Goal: Transaction & Acquisition: Download file/media

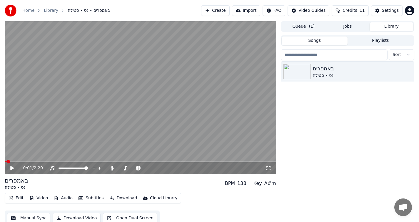
click at [6, 162] on span at bounding box center [8, 162] width 4 height 4
click at [36, 217] on button "Manual Sync" at bounding box center [28, 218] width 43 height 11
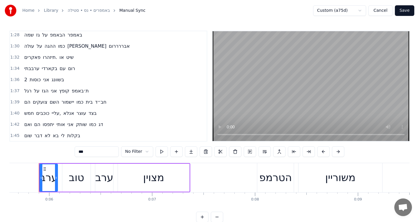
scroll to position [532, 0]
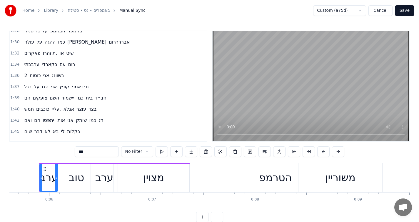
click at [109, 101] on div "הם צועקים השם יישמור כמו בית חב״ד" at bounding box center [65, 98] width 87 height 11
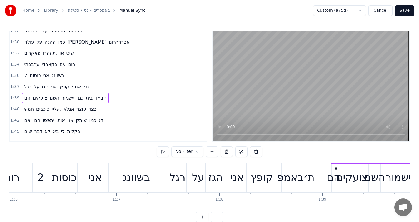
scroll to position [0, 9884]
click at [108, 101] on div "הם צועקים השם יישמור כמו בית חב״ד" at bounding box center [65, 98] width 87 height 11
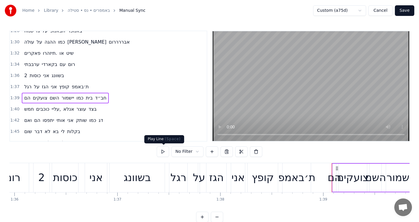
click at [162, 152] on button at bounding box center [163, 151] width 12 height 11
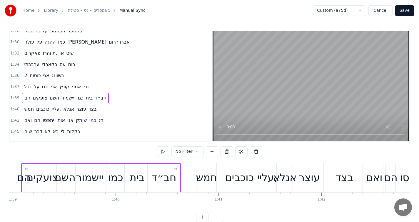
scroll to position [0, 10188]
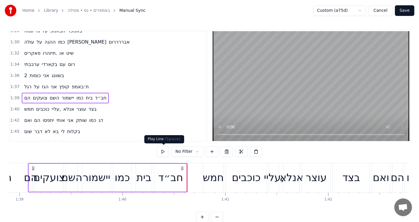
click at [166, 154] on button at bounding box center [163, 151] width 12 height 11
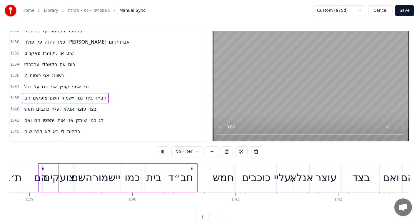
scroll to position [0, 10177]
click at [166, 154] on button at bounding box center [163, 151] width 12 height 11
click at [92, 114] on div "חמש כוכבים עליי, אנלא עוצר בצד" at bounding box center [60, 109] width 77 height 11
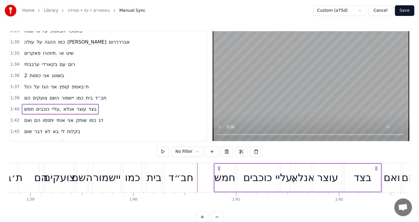
click at [97, 112] on div "חמש כוכבים עליי, אנלא עוצר בצד" at bounding box center [60, 109] width 77 height 11
click at [164, 153] on button at bounding box center [163, 151] width 12 height 11
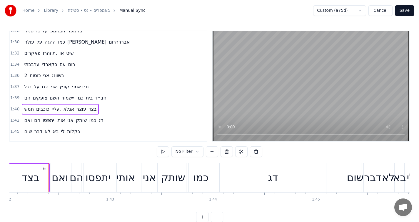
scroll to position [0, 10519]
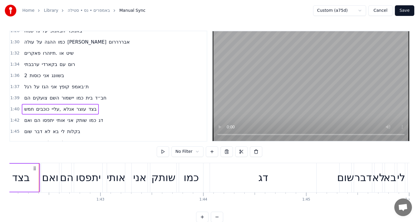
click at [164, 153] on button at bounding box center [163, 151] width 12 height 11
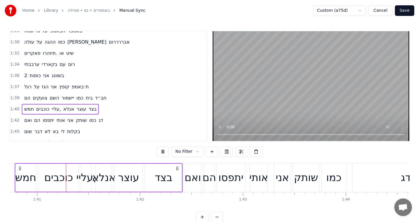
scroll to position [0, 10375]
click at [104, 124] on span "דג" at bounding box center [101, 120] width 6 height 7
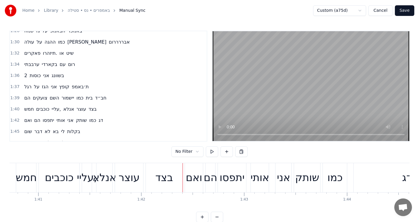
click at [102, 124] on div "ואם הם יתפסו אותי אני שותק כמו דג" at bounding box center [64, 120] width 84 height 11
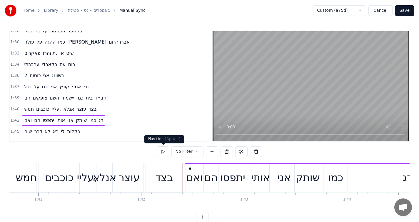
click at [165, 153] on button at bounding box center [163, 151] width 12 height 11
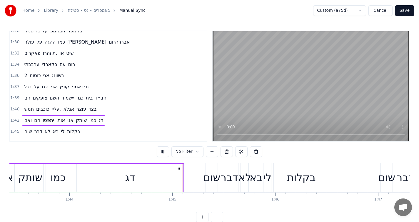
scroll to position [0, 10737]
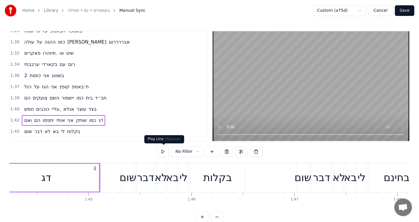
click at [161, 151] on button at bounding box center [163, 151] width 12 height 11
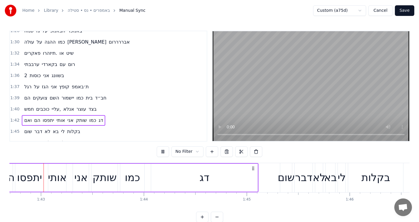
scroll to position [0, 10574]
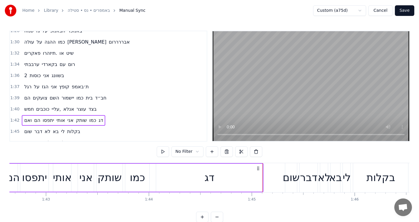
click at [80, 132] on div "שום דבר לא בא לי בקלות" at bounding box center [52, 131] width 61 height 11
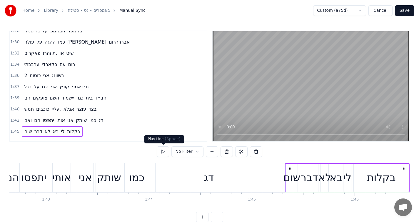
click at [161, 152] on button at bounding box center [163, 151] width 12 height 11
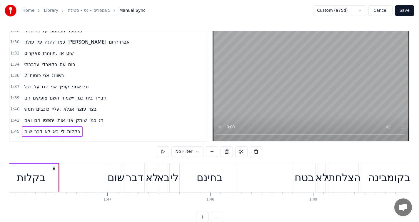
scroll to position [0, 10925]
click at [161, 152] on button at bounding box center [163, 151] width 12 height 11
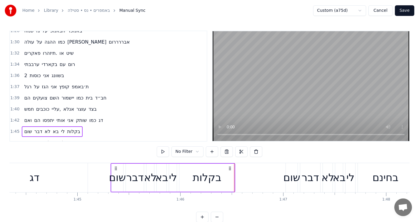
scroll to position [0, 10745]
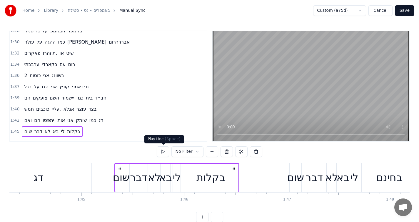
click at [168, 151] on button at bounding box center [163, 151] width 12 height 11
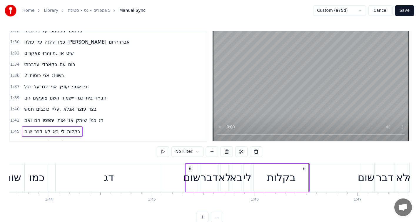
scroll to position [0, 10668]
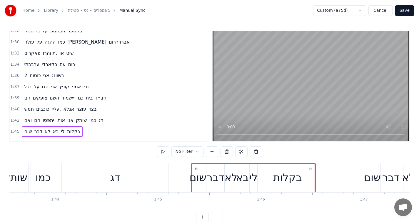
click at [132, 180] on div "דג" at bounding box center [115, 177] width 107 height 29
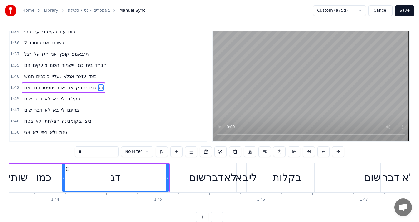
scroll to position [566, 0]
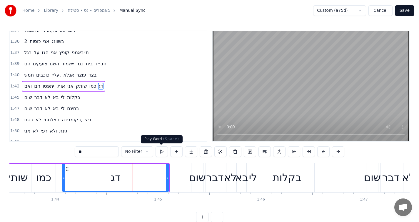
click at [161, 154] on button at bounding box center [162, 151] width 12 height 11
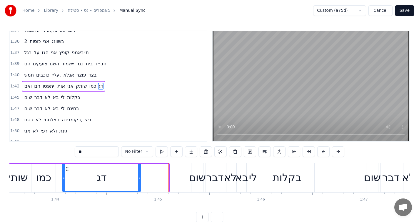
drag, startPoint x: 168, startPoint y: 181, endPoint x: 140, endPoint y: 182, distance: 28.3
click at [140, 182] on div at bounding box center [139, 177] width 2 height 27
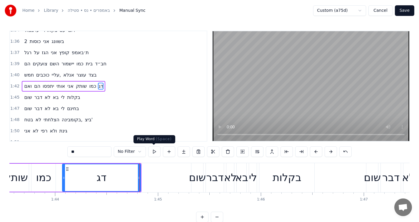
click at [155, 154] on button at bounding box center [154, 151] width 12 height 11
click at [138, 177] on icon at bounding box center [137, 177] width 2 height 5
click at [154, 155] on button at bounding box center [154, 151] width 12 height 11
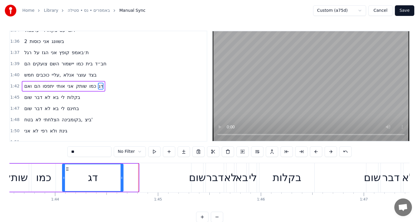
drag, startPoint x: 137, startPoint y: 177, endPoint x: 121, endPoint y: 177, distance: 15.6
click at [121, 177] on icon at bounding box center [122, 177] width 2 height 5
click at [153, 154] on button at bounding box center [154, 151] width 12 height 11
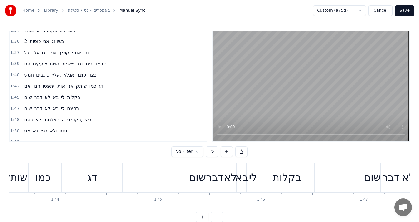
click at [195, 180] on div "שום" at bounding box center [197, 178] width 17 height 16
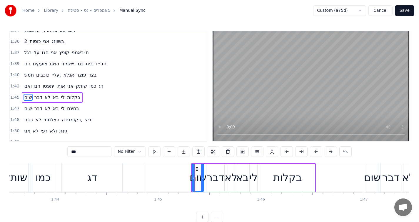
scroll to position [577, 0]
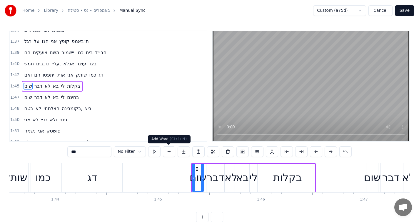
click at [166, 152] on button at bounding box center [169, 151] width 12 height 11
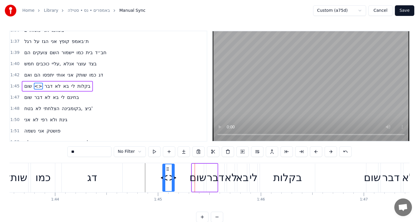
drag, startPoint x: 210, startPoint y: 167, endPoint x: 167, endPoint y: 167, distance: 43.0
click at [167, 167] on icon at bounding box center [167, 169] width 5 height 5
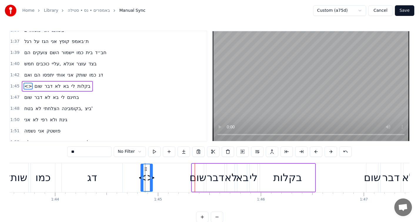
drag, startPoint x: 167, startPoint y: 167, endPoint x: 145, endPoint y: 168, distance: 21.8
click at [145, 168] on icon at bounding box center [146, 169] width 5 height 5
drag, startPoint x: 152, startPoint y: 178, endPoint x: 167, endPoint y: 176, distance: 16.0
click at [167, 176] on icon at bounding box center [167, 177] width 2 height 5
click at [89, 150] on input "**" at bounding box center [89, 151] width 44 height 11
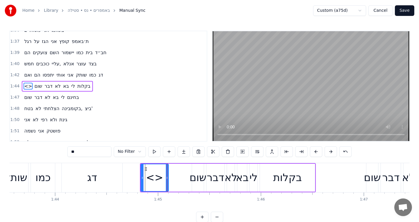
click at [89, 150] on input "**" at bounding box center [89, 151] width 44 height 11
type input "*"
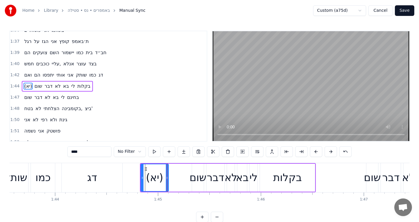
click at [74, 152] on input "****" at bounding box center [89, 151] width 44 height 11
type input "*"
click at [154, 152] on button at bounding box center [154, 151] width 12 height 11
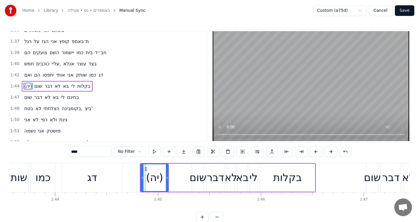
click at [154, 152] on button at bounding box center [154, 151] width 12 height 11
click at [140, 175] on div at bounding box center [141, 177] width 2 height 27
click at [154, 154] on button at bounding box center [154, 151] width 12 height 11
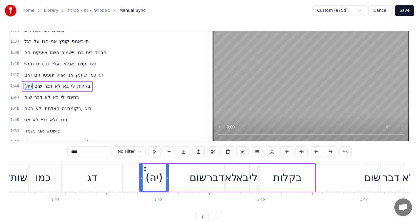
click at [91, 87] on span "בקלות" at bounding box center [84, 86] width 14 height 7
type input "*****"
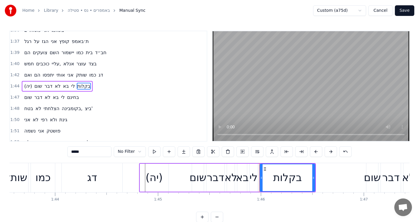
click at [92, 83] on div "(יה) שום דבר לא בא לי בקלות" at bounding box center [57, 86] width 71 height 11
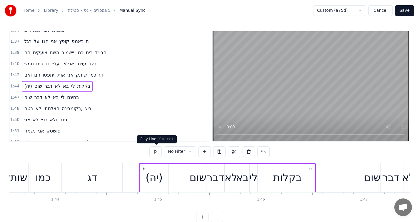
click at [159, 150] on button at bounding box center [156, 151] width 12 height 11
click at [159, 151] on button at bounding box center [156, 151] width 12 height 11
click at [80, 100] on div "שום דבר לא בא לי בחינם" at bounding box center [51, 97] width 59 height 11
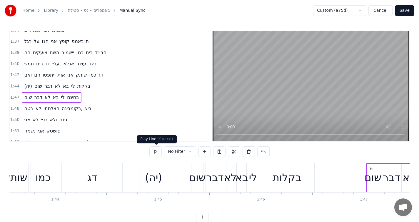
click at [155, 156] on button at bounding box center [156, 151] width 12 height 11
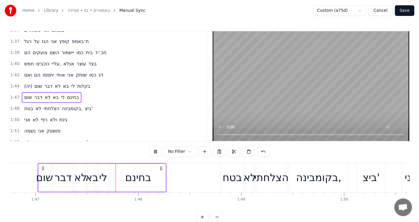
scroll to position [0, 11016]
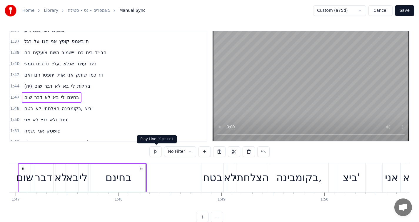
click at [156, 153] on button at bounding box center [156, 151] width 12 height 11
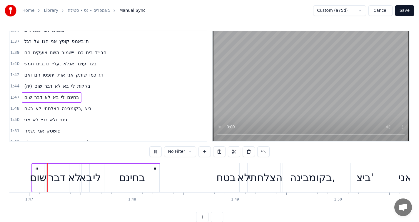
scroll to position [0, 10995]
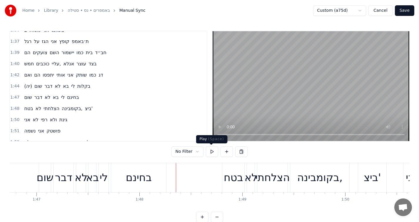
click at [212, 150] on button at bounding box center [212, 151] width 12 height 11
click at [162, 181] on div "בחינם" at bounding box center [138, 177] width 55 height 29
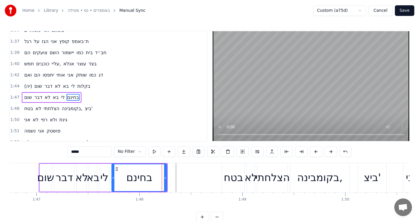
scroll to position [588, 0]
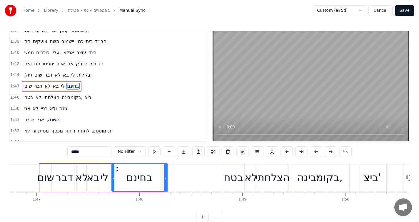
click at [83, 100] on span "בקומבינה," at bounding box center [72, 97] width 22 height 7
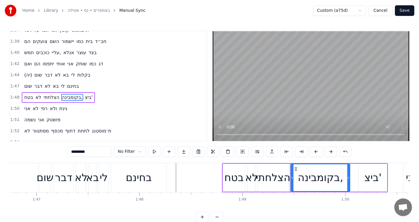
type input "*********"
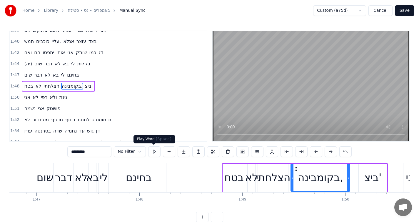
click at [157, 154] on button at bounding box center [154, 151] width 12 height 11
click at [95, 89] on div "1:48 בטח לא הצלחתי בקומבינה, ביצ'" at bounding box center [108, 86] width 197 height 11
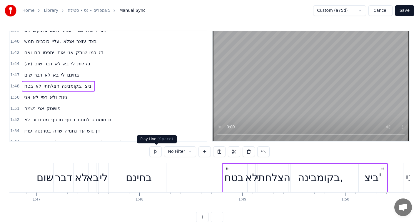
click at [159, 153] on button at bounding box center [156, 151] width 12 height 11
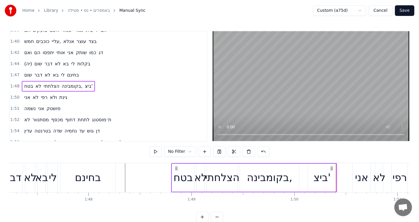
click at [159, 153] on button at bounding box center [156, 151] width 12 height 11
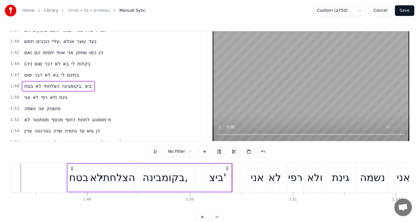
scroll to position [0, 11130]
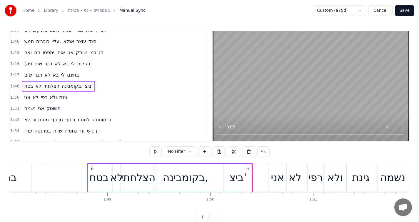
click at [161, 178] on div "בקומבינה," at bounding box center [185, 178] width 59 height 28
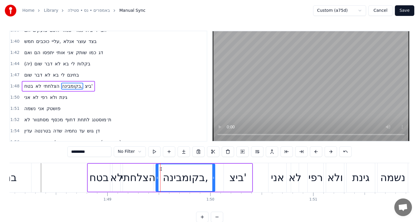
click at [150, 185] on div "הצלחתי" at bounding box center [138, 178] width 34 height 16
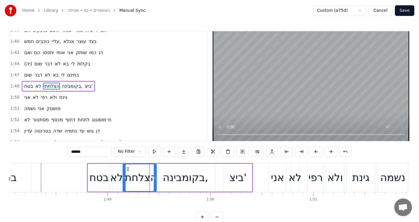
drag, startPoint x: 152, startPoint y: 181, endPoint x: 156, endPoint y: 181, distance: 4.1
click at [156, 181] on div at bounding box center [155, 177] width 2 height 27
click at [171, 185] on div "בקומבינה," at bounding box center [185, 178] width 45 height 16
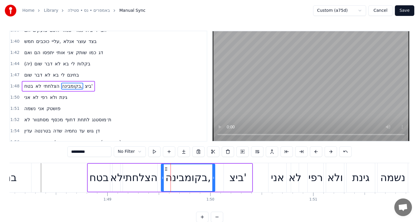
drag, startPoint x: 157, startPoint y: 178, endPoint x: 163, endPoint y: 178, distance: 5.3
click at [163, 178] on icon at bounding box center [163, 177] width 2 height 5
click at [155, 184] on div "הצלחתי" at bounding box center [140, 178] width 34 height 16
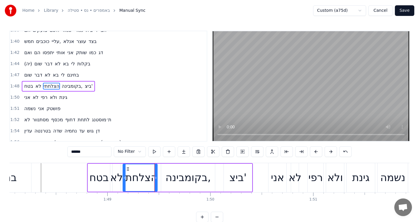
click at [157, 181] on div "הצלחתי" at bounding box center [140, 178] width 34 height 16
click at [159, 181] on div at bounding box center [158, 177] width 2 height 27
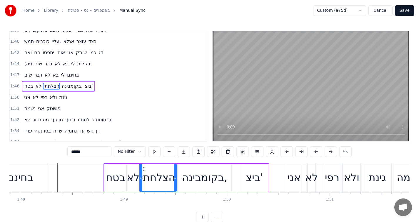
scroll to position [0, 11088]
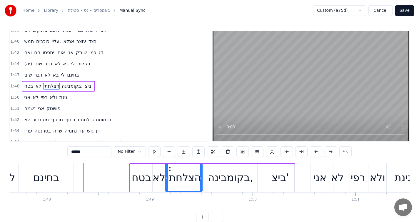
click at [66, 180] on div "בחינם" at bounding box center [46, 177] width 55 height 29
type input "*****"
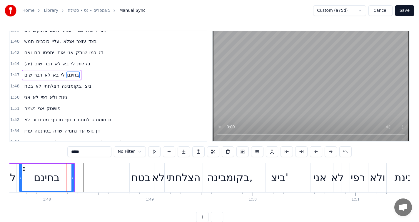
scroll to position [588, 0]
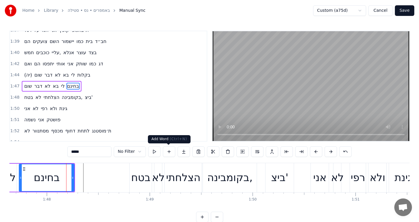
click at [170, 153] on button at bounding box center [169, 151] width 12 height 11
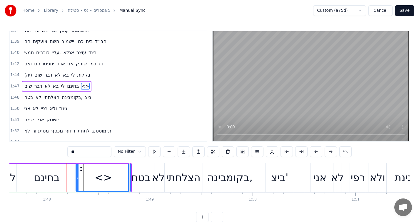
click at [130, 177] on div "בטח" at bounding box center [141, 177] width 23 height 29
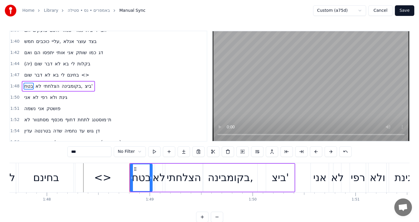
click at [113, 180] on div "<>" at bounding box center [102, 177] width 55 height 29
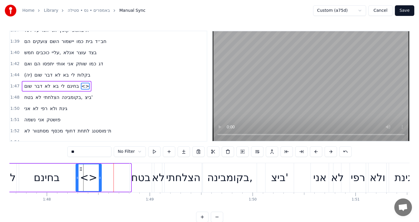
drag, startPoint x: 128, startPoint y: 177, endPoint x: 99, endPoint y: 178, distance: 29.5
click at [99, 178] on icon at bounding box center [100, 177] width 2 height 5
drag, startPoint x: 77, startPoint y: 179, endPoint x: 83, endPoint y: 179, distance: 5.6
click at [83, 179] on icon at bounding box center [83, 177] width 2 height 5
click at [82, 150] on input "**" at bounding box center [89, 151] width 44 height 11
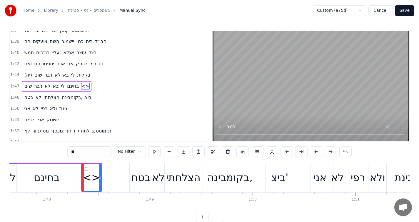
click at [82, 150] on input "**" at bounding box center [89, 151] width 44 height 11
type input "****"
click at [152, 153] on button at bounding box center [154, 151] width 12 height 11
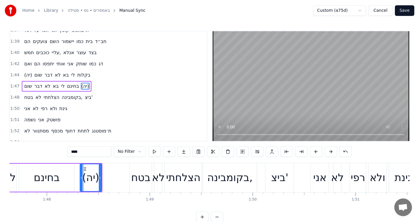
click at [81, 177] on icon at bounding box center [81, 177] width 2 height 5
click at [101, 178] on circle at bounding box center [101, 178] width 0 height 0
click at [154, 152] on button at bounding box center [154, 151] width 12 height 11
click at [72, 101] on div "בטח לא הצלחתי בקומבינה, ביצ'" at bounding box center [58, 97] width 73 height 11
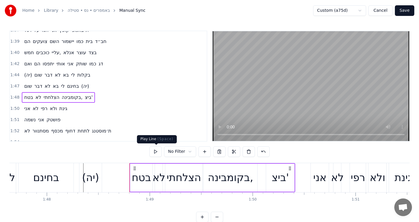
click at [156, 154] on button at bounding box center [156, 151] width 12 height 11
click at [139, 177] on div "בטח" at bounding box center [141, 178] width 19 height 16
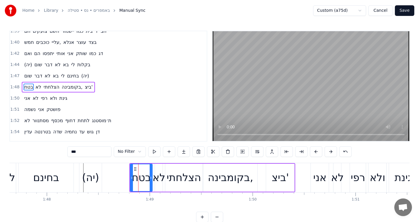
scroll to position [599, 0]
drag, startPoint x: 132, startPoint y: 177, endPoint x: 127, endPoint y: 178, distance: 4.5
click at [127, 178] on icon at bounding box center [127, 177] width 2 height 5
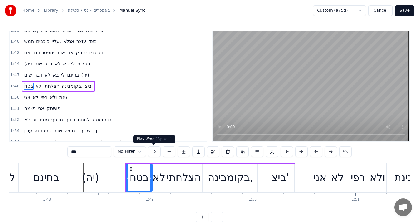
click at [155, 152] on button at bounding box center [154, 151] width 12 height 11
click at [149, 182] on div at bounding box center [149, 177] width 2 height 27
click at [157, 185] on div "לא" at bounding box center [159, 178] width 8 height 28
type input "**"
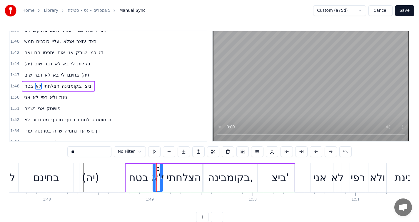
click at [154, 172] on div at bounding box center [154, 177] width 2 height 27
click at [157, 153] on button at bounding box center [154, 151] width 12 height 11
click at [76, 90] on div "בטח לא הצלחתי בקומבינה, ביצ'" at bounding box center [58, 86] width 73 height 11
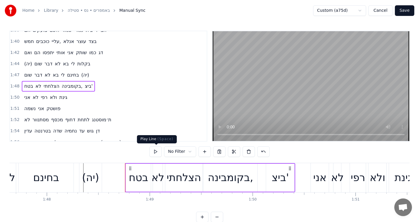
click at [158, 152] on button at bounding box center [156, 151] width 12 height 11
click at [69, 98] on div "אני לא רפי ולא גינת" at bounding box center [46, 97] width 48 height 11
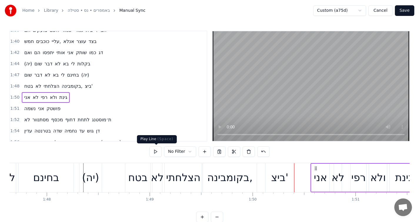
click at [159, 148] on button at bounding box center [156, 151] width 12 height 11
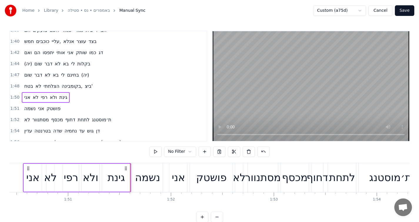
scroll to position [0, 11435]
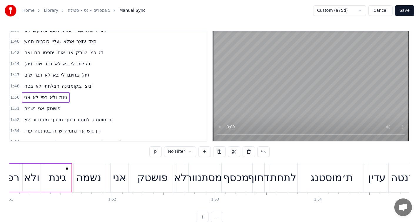
click at [156, 151] on button at bounding box center [156, 151] width 12 height 11
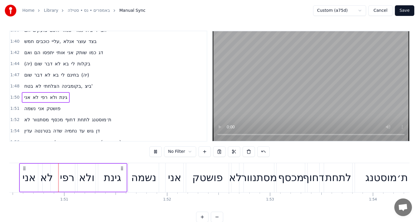
scroll to position [0, 11381]
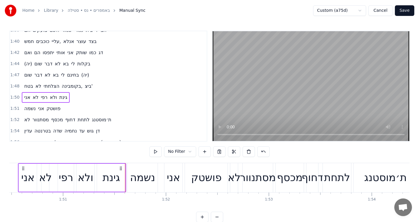
click at [60, 109] on div "נשמה אני פושטק" at bounding box center [42, 108] width 41 height 11
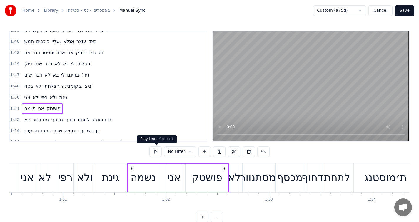
click at [156, 154] on button at bounding box center [156, 151] width 12 height 11
click at [106, 124] on div "לא מסתנוור מכסף דחוף לתחת ת׳מוסטנג" at bounding box center [68, 119] width 92 height 11
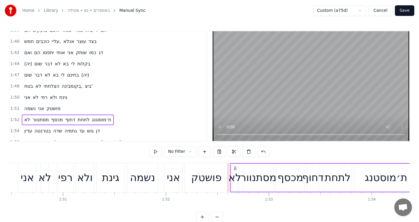
click at [155, 152] on button at bounding box center [156, 151] width 12 height 11
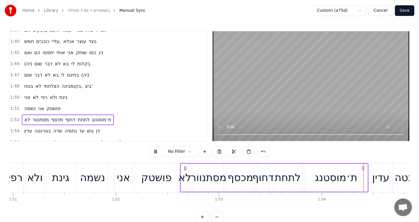
click at [155, 152] on button at bounding box center [156, 151] width 12 height 11
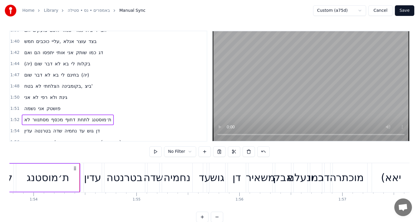
scroll to position [0, 11734]
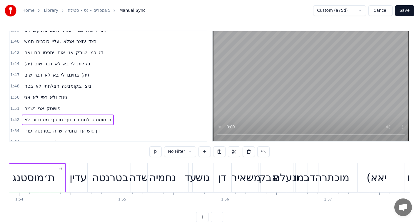
click at [102, 133] on div "עדין בטרנטה שדה נחמיה עד [GEOGRAPHIC_DATA]" at bounding box center [62, 131] width 80 height 11
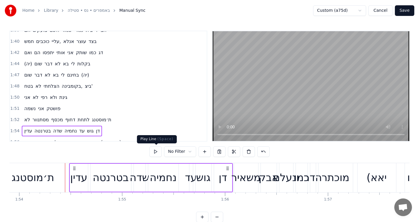
click at [155, 150] on button at bounding box center [156, 151] width 12 height 11
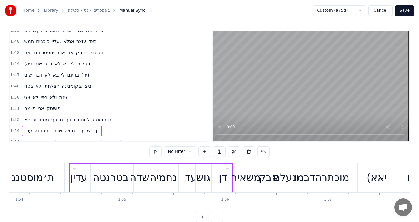
click at [155, 150] on button at bounding box center [156, 151] width 12 height 11
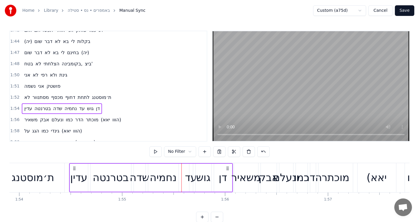
scroll to position [624, 0]
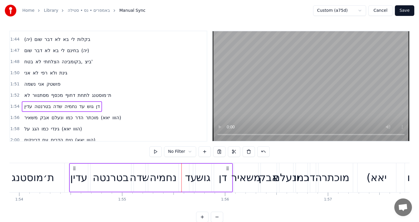
click at [104, 121] on span "(יאא" at bounding box center [105, 117] width 10 height 7
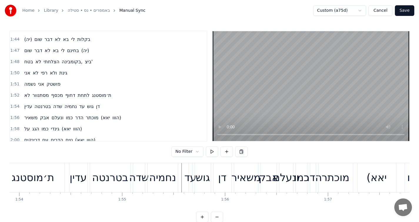
click at [102, 111] on div "עדין בטרנטה שדה נחמיה עד [GEOGRAPHIC_DATA]" at bounding box center [62, 106] width 80 height 11
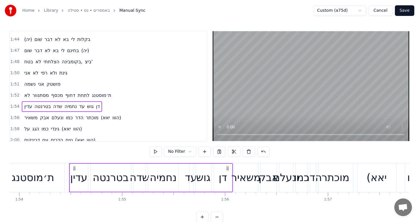
click at [96, 122] on div "משאיר אבק ונעלם כמו הדר מוכתר (יאא הווו)" at bounding box center [73, 117] width 102 height 11
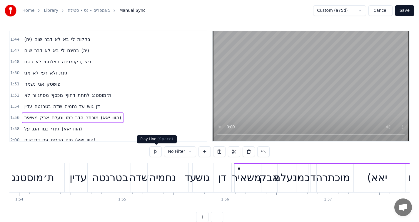
click at [156, 150] on button at bounding box center [156, 151] width 12 height 11
click at [156, 154] on button at bounding box center [156, 151] width 12 height 11
click at [156, 148] on button at bounding box center [156, 151] width 12 height 11
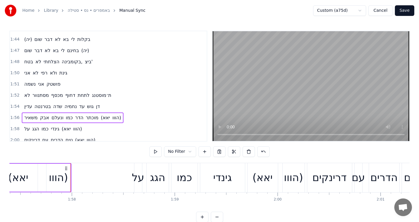
scroll to position [0, 12097]
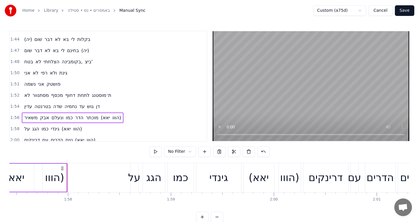
click at [156, 150] on button at bounding box center [156, 151] width 12 height 11
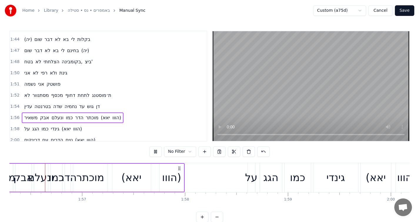
scroll to position [0, 11957]
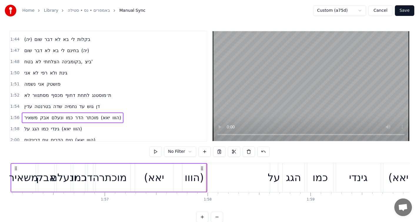
click at [197, 177] on div "הווו)" at bounding box center [194, 178] width 19 height 16
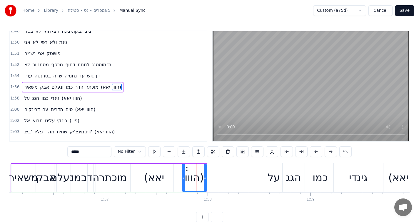
scroll to position [655, 0]
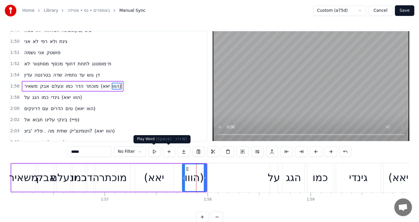
click at [155, 150] on button at bounding box center [154, 151] width 12 height 11
click at [153, 151] on button at bounding box center [154, 151] width 12 height 11
click at [205, 178] on circle at bounding box center [205, 178] width 0 height 0
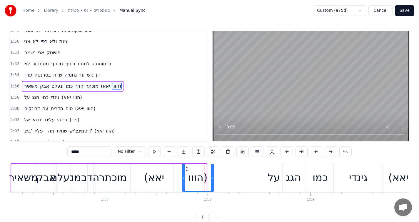
drag, startPoint x: 205, startPoint y: 178, endPoint x: 215, endPoint y: 178, distance: 10.6
click at [212, 178] on circle at bounding box center [212, 178] width 0 height 0
drag, startPoint x: 184, startPoint y: 177, endPoint x: 178, endPoint y: 177, distance: 5.9
click at [178, 177] on icon at bounding box center [178, 177] width 2 height 5
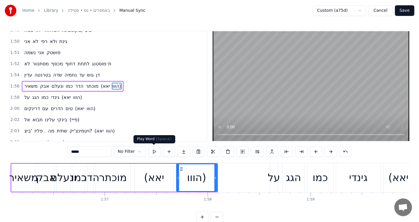
click at [152, 151] on button at bounding box center [154, 151] width 12 height 11
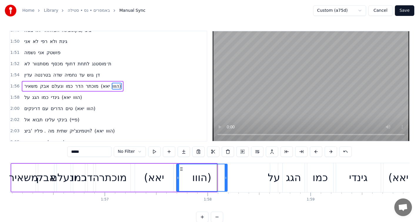
drag, startPoint x: 215, startPoint y: 177, endPoint x: 226, endPoint y: 177, distance: 11.2
click at [226, 177] on icon at bounding box center [226, 177] width 2 height 5
click at [155, 150] on button at bounding box center [154, 151] width 12 height 11
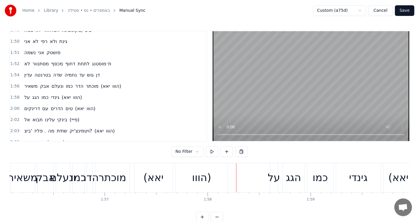
click at [174, 167] on div "משאיר אבק ונעלם כמו הדר מוכתר (יאא הווו)" at bounding box center [120, 177] width 219 height 29
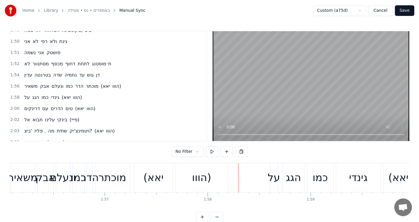
drag, startPoint x: 240, startPoint y: 192, endPoint x: 201, endPoint y: 176, distance: 42.6
click at [173, 174] on div "משאיר אבק ונעלם כמו הדר מוכתר (יאא הווו)" at bounding box center [120, 177] width 219 height 29
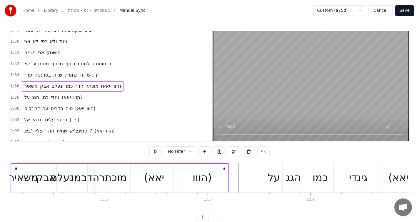
click at [164, 179] on div "(יאא" at bounding box center [154, 178] width 39 height 28
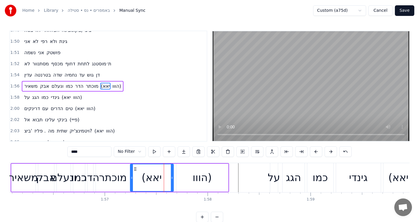
drag, startPoint x: 135, startPoint y: 179, endPoint x: 130, endPoint y: 180, distance: 4.7
click at [131, 180] on icon at bounding box center [132, 177] width 2 height 5
click at [172, 178] on icon at bounding box center [172, 177] width 2 height 5
click at [175, 178] on icon at bounding box center [174, 177] width 2 height 5
click at [188, 178] on div "הווו)" at bounding box center [203, 178] width 52 height 28
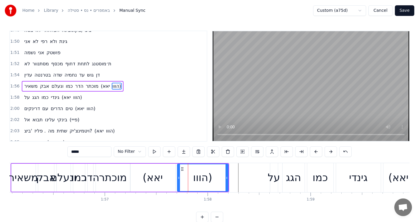
click at [179, 178] on icon at bounding box center [179, 177] width 2 height 5
click at [140, 177] on div "(יאא" at bounding box center [152, 178] width 45 height 28
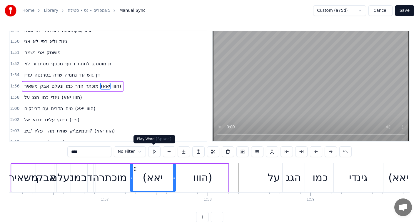
click at [150, 152] on button at bounding box center [154, 151] width 12 height 11
click at [90, 185] on div "הדר" at bounding box center [91, 178] width 6 height 28
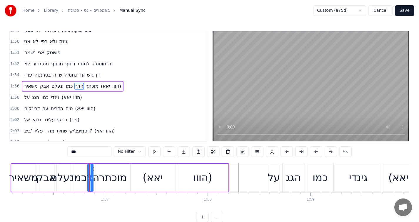
click at [107, 180] on div "מוכתר" at bounding box center [113, 178] width 28 height 16
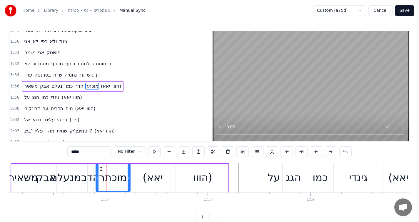
click at [90, 177] on div "הדר" at bounding box center [90, 178] width 18 height 16
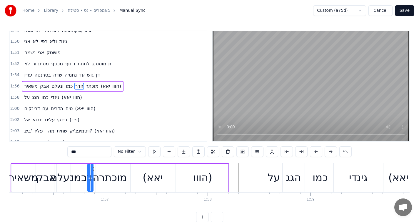
click at [152, 177] on div "(יאא" at bounding box center [153, 178] width 20 height 16
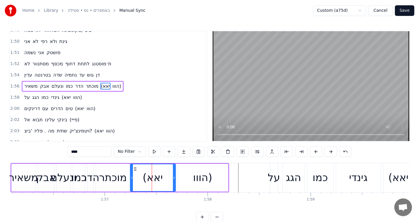
drag, startPoint x: 152, startPoint y: 177, endPoint x: 173, endPoint y: 177, distance: 21.2
click at [173, 177] on div "(יאא" at bounding box center [153, 177] width 45 height 27
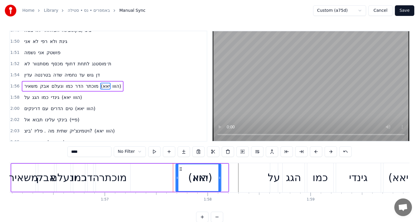
drag, startPoint x: 135, startPoint y: 167, endPoint x: 179, endPoint y: 169, distance: 44.5
click at [179, 169] on icon at bounding box center [180, 169] width 5 height 5
click at [225, 177] on div "הווו)" at bounding box center [202, 178] width 51 height 28
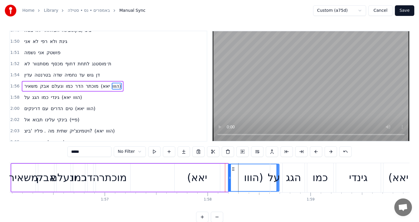
drag, startPoint x: 182, startPoint y: 167, endPoint x: 233, endPoint y: 172, distance: 51.1
click at [233, 172] on div "הווו)" at bounding box center [254, 177] width 50 height 27
click at [218, 172] on div "(יאא" at bounding box center [197, 178] width 45 height 28
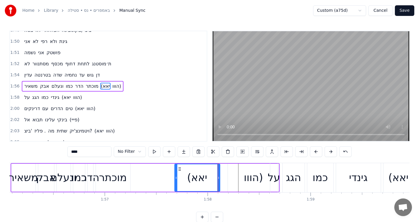
click at [237, 171] on div "הווו)" at bounding box center [253, 178] width 51 height 28
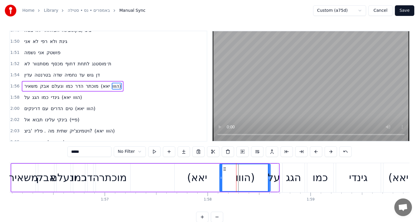
drag, startPoint x: 233, startPoint y: 168, endPoint x: 225, endPoint y: 169, distance: 8.5
click at [225, 169] on icon at bounding box center [225, 169] width 5 height 5
click at [201, 176] on div "(יאא" at bounding box center [197, 178] width 20 height 16
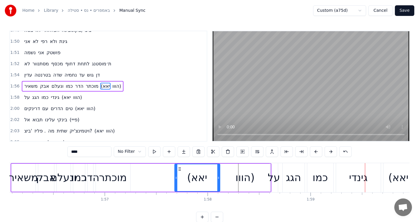
click at [194, 179] on div "(יאא" at bounding box center [197, 178] width 20 height 16
click at [155, 152] on button at bounding box center [154, 151] width 12 height 11
click at [178, 177] on icon at bounding box center [179, 177] width 2 height 5
click at [152, 152] on button at bounding box center [154, 151] width 12 height 11
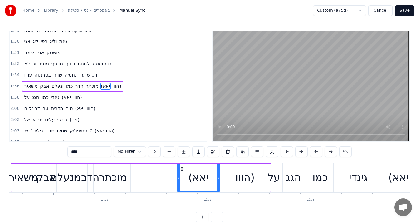
click at [238, 179] on div "הווו)" at bounding box center [245, 178] width 19 height 16
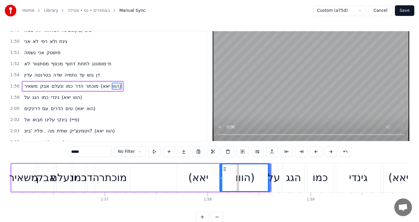
drag, startPoint x: 223, startPoint y: 174, endPoint x: 227, endPoint y: 174, distance: 3.5
click at [227, 174] on div "הווו)" at bounding box center [245, 177] width 50 height 27
click at [212, 177] on div "(יאא" at bounding box center [198, 178] width 43 height 28
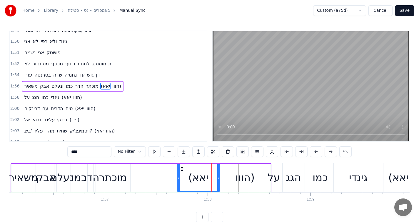
click at [226, 177] on div "הווו)" at bounding box center [245, 178] width 51 height 28
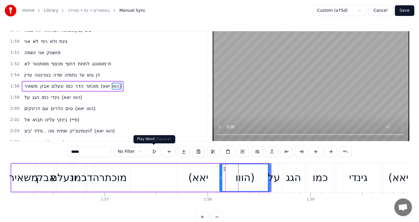
click at [154, 152] on button at bounding box center [154, 151] width 12 height 11
click at [223, 176] on div at bounding box center [223, 177] width 2 height 27
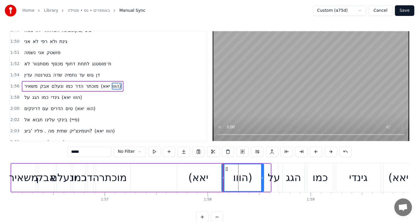
drag, startPoint x: 268, startPoint y: 187, endPoint x: 261, endPoint y: 186, distance: 7.5
click at [261, 186] on div at bounding box center [262, 177] width 2 height 27
click at [152, 151] on button at bounding box center [154, 151] width 12 height 11
click at [273, 181] on div "על" at bounding box center [274, 178] width 12 height 16
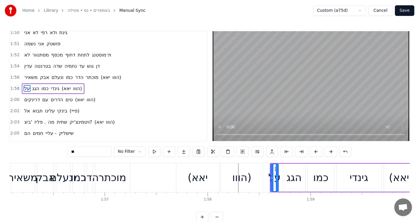
scroll to position [666, 0]
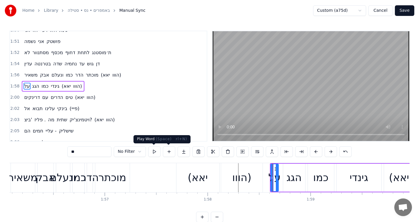
click at [157, 152] on button at bounding box center [154, 151] width 12 height 11
click at [253, 185] on div "הווו)" at bounding box center [241, 177] width 41 height 29
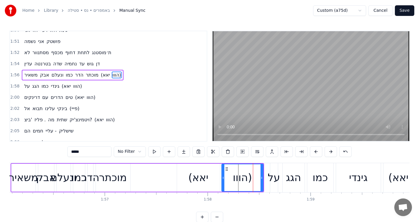
scroll to position [655, 0]
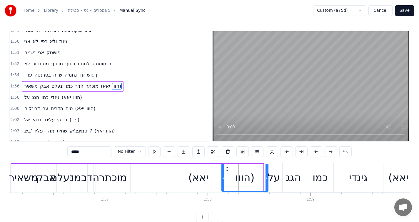
drag, startPoint x: 262, startPoint y: 182, endPoint x: 267, endPoint y: 182, distance: 5.0
click at [267, 182] on div at bounding box center [267, 177] width 2 height 27
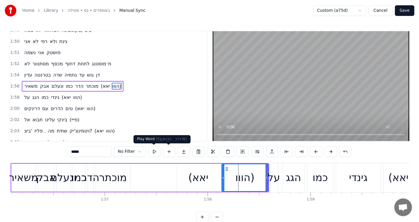
click at [158, 152] on button at bounding box center [154, 151] width 12 height 11
click at [208, 178] on div "(יאא" at bounding box center [198, 178] width 20 height 16
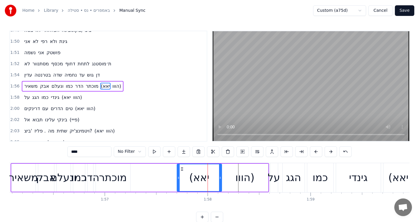
click at [220, 177] on icon at bounding box center [220, 177] width 2 height 5
click at [232, 176] on div "הווו)" at bounding box center [245, 178] width 47 height 28
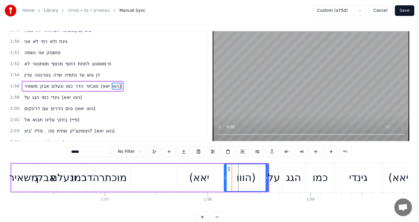
click at [225, 177] on icon at bounding box center [226, 177] width 2 height 5
click at [216, 177] on div "(יאא" at bounding box center [199, 178] width 45 height 28
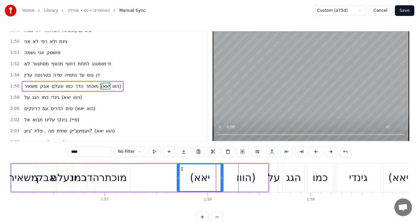
click at [222, 176] on icon at bounding box center [222, 177] width 2 height 5
click at [158, 152] on button at bounding box center [154, 151] width 12 height 11
click at [230, 177] on div "הווו)" at bounding box center [246, 178] width 44 height 28
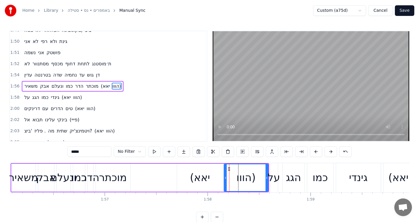
click at [154, 149] on button at bounding box center [154, 151] width 12 height 11
click at [228, 177] on icon at bounding box center [227, 177] width 2 height 5
click at [219, 180] on div "(יאא" at bounding box center [200, 178] width 46 height 28
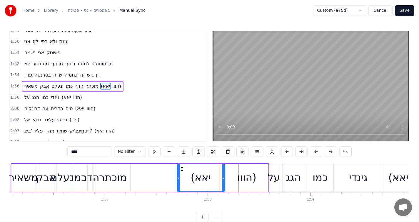
click at [222, 180] on icon at bounding box center [223, 177] width 2 height 5
click at [155, 152] on button at bounding box center [154, 151] width 12 height 11
click at [230, 184] on div "הווו)" at bounding box center [247, 178] width 43 height 28
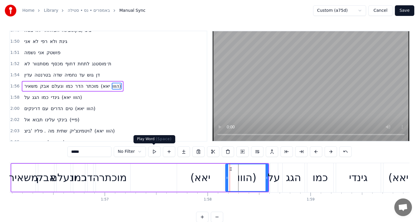
click at [156, 152] on button at bounding box center [154, 151] width 12 height 11
click at [265, 177] on icon at bounding box center [265, 177] width 2 height 5
click at [150, 150] on button at bounding box center [154, 151] width 12 height 11
click at [118, 175] on div "מוכתר" at bounding box center [113, 178] width 28 height 16
type input "*****"
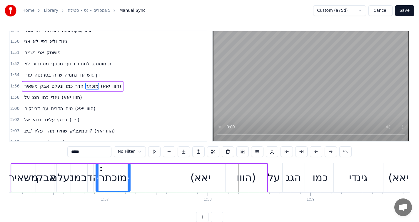
drag, startPoint x: 118, startPoint y: 175, endPoint x: 149, endPoint y: 174, distance: 30.9
click at [149, 174] on div "משאיר אבק ונעלם כמו הדר מוכתר (יאא הווו)" at bounding box center [140, 177] width 258 height 29
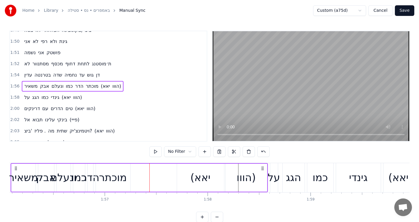
click at [116, 171] on div "מוכתר" at bounding box center [113, 178] width 28 height 16
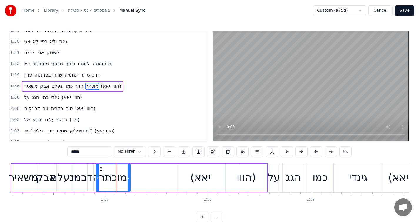
click at [101, 168] on icon at bounding box center [101, 169] width 5 height 5
click at [200, 188] on div "(יאא" at bounding box center [200, 178] width 47 height 28
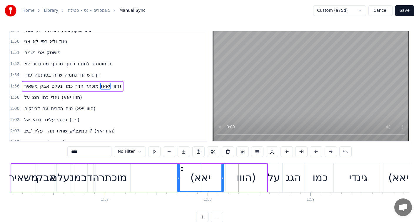
click at [235, 186] on div "הווו)" at bounding box center [246, 178] width 41 height 28
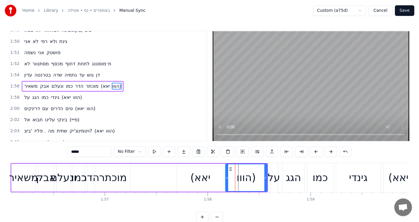
click at [120, 187] on div "מוכתר" at bounding box center [113, 178] width 34 height 28
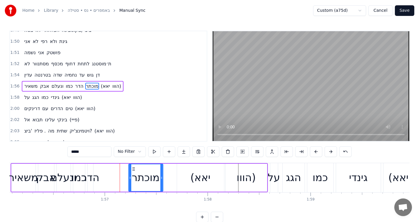
drag, startPoint x: 100, startPoint y: 168, endPoint x: 133, endPoint y: 169, distance: 33.0
click at [133, 169] on icon at bounding box center [133, 169] width 5 height 5
drag, startPoint x: 162, startPoint y: 177, endPoint x: 175, endPoint y: 177, distance: 13.3
click at [175, 177] on icon at bounding box center [175, 177] width 2 height 5
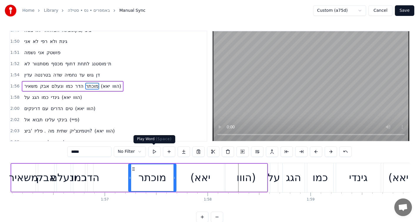
click at [155, 152] on button at bounding box center [154, 151] width 12 height 11
click at [131, 177] on icon at bounding box center [132, 177] width 2 height 5
click at [152, 152] on button at bounding box center [154, 151] width 12 height 11
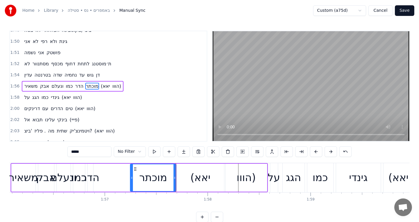
click at [93, 180] on div "הדר" at bounding box center [90, 178] width 18 height 16
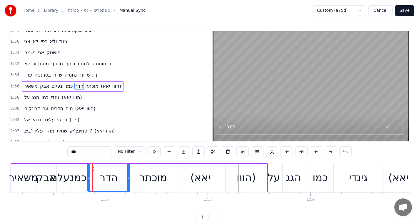
drag, startPoint x: 91, startPoint y: 177, endPoint x: 127, endPoint y: 176, distance: 36.8
click at [127, 176] on icon at bounding box center [128, 177] width 2 height 5
drag, startPoint x: 89, startPoint y: 176, endPoint x: 101, endPoint y: 176, distance: 11.8
click at [101, 176] on icon at bounding box center [101, 177] width 2 height 5
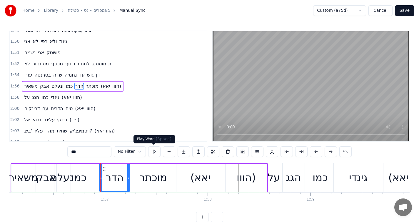
click at [152, 151] on button at bounding box center [154, 151] width 12 height 11
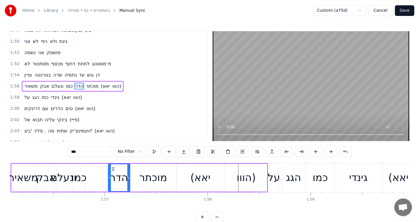
drag, startPoint x: 99, startPoint y: 178, endPoint x: 108, endPoint y: 178, distance: 8.8
click at [109, 178] on icon at bounding box center [110, 177] width 2 height 5
click at [130, 178] on icon at bounding box center [130, 177] width 2 height 5
click at [141, 179] on div "מוכתר" at bounding box center [154, 178] width 28 height 16
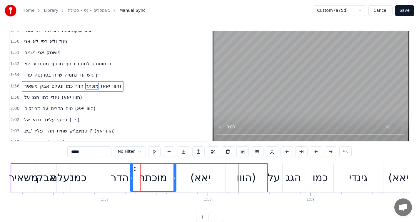
click at [176, 179] on div "מוכתר" at bounding box center [153, 178] width 47 height 28
drag, startPoint x: 175, startPoint y: 177, endPoint x: 169, endPoint y: 178, distance: 5.9
click at [169, 178] on icon at bounding box center [169, 177] width 2 height 5
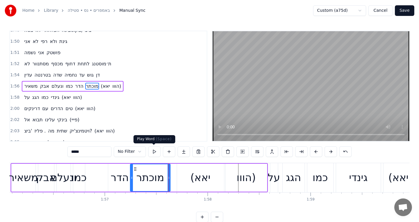
click at [154, 151] on button at bounding box center [154, 151] width 12 height 11
click at [126, 178] on div "הדר" at bounding box center [120, 178] width 18 height 16
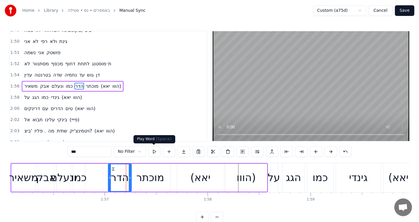
click at [150, 154] on button at bounding box center [154, 151] width 12 height 11
click at [141, 175] on div "מוכתר" at bounding box center [151, 178] width 28 height 16
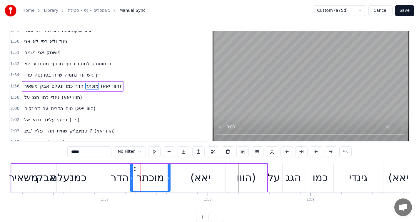
drag, startPoint x: 141, startPoint y: 175, endPoint x: 149, endPoint y: 175, distance: 8.2
click at [149, 175] on div "מוכתר" at bounding box center [151, 178] width 28 height 16
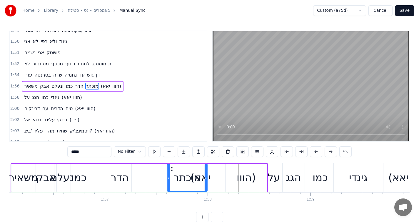
drag, startPoint x: 136, startPoint y: 167, endPoint x: 173, endPoint y: 168, distance: 37.1
click at [173, 168] on circle at bounding box center [173, 167] width 0 height 0
click at [122, 178] on div "הדר" at bounding box center [120, 178] width 18 height 16
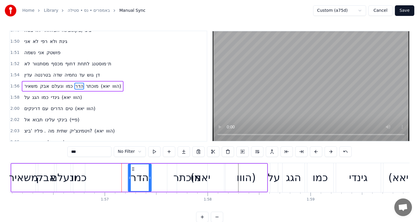
drag, startPoint x: 112, startPoint y: 168, endPoint x: 132, endPoint y: 167, distance: 20.0
click at [132, 167] on icon at bounding box center [133, 169] width 5 height 5
click at [147, 175] on icon at bounding box center [147, 177] width 2 height 5
click at [156, 155] on button at bounding box center [154, 151] width 12 height 11
click at [182, 175] on div "(יאא" at bounding box center [200, 178] width 47 height 28
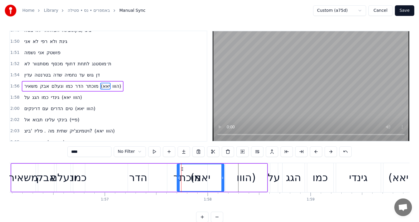
click at [172, 177] on div "מוכתר" at bounding box center [187, 178] width 40 height 28
type input "*****"
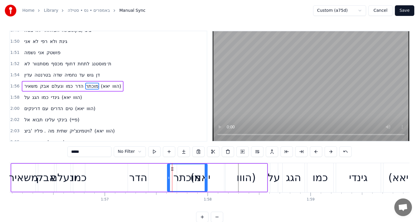
drag, startPoint x: 172, startPoint y: 177, endPoint x: 164, endPoint y: 175, distance: 9.0
click at [164, 175] on div "משאיר אבק ונעלם כמו הדר מוכתר (יאא הווו)" at bounding box center [140, 177] width 258 height 29
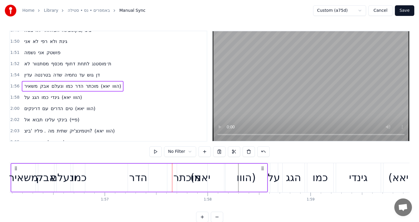
click at [170, 172] on div "מוכתר" at bounding box center [187, 178] width 40 height 28
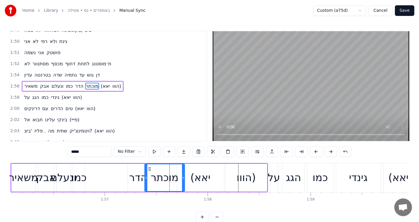
drag, startPoint x: 173, startPoint y: 169, endPoint x: 150, endPoint y: 170, distance: 22.7
click at [150, 170] on icon at bounding box center [149, 169] width 5 height 5
drag, startPoint x: 182, startPoint y: 175, endPoint x: 174, endPoint y: 178, distance: 9.0
click at [174, 178] on div at bounding box center [175, 177] width 2 height 27
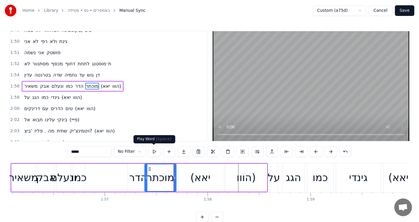
click at [155, 154] on button at bounding box center [154, 151] width 12 height 11
drag, startPoint x: 175, startPoint y: 181, endPoint x: 178, endPoint y: 180, distance: 3.0
click at [178, 180] on div at bounding box center [178, 177] width 2 height 27
click at [157, 153] on button at bounding box center [154, 151] width 12 height 11
click at [82, 179] on div "כמו" at bounding box center [79, 178] width 15 height 16
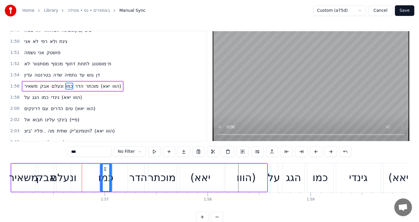
drag, startPoint x: 77, startPoint y: 167, endPoint x: 104, endPoint y: 168, distance: 26.8
click at [104, 168] on icon at bounding box center [105, 169] width 5 height 5
click at [152, 150] on button at bounding box center [154, 151] width 12 height 11
click at [156, 149] on button at bounding box center [154, 151] width 12 height 11
click at [104, 177] on div "כמו" at bounding box center [105, 178] width 15 height 16
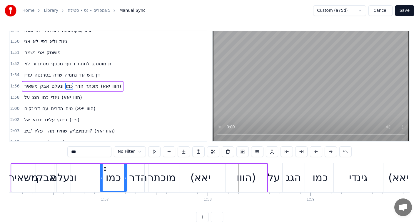
drag, startPoint x: 109, startPoint y: 174, endPoint x: 124, endPoint y: 174, distance: 15.0
click at [124, 174] on div at bounding box center [125, 177] width 2 height 27
click at [155, 153] on button at bounding box center [154, 151] width 12 height 11
click at [126, 174] on div at bounding box center [126, 177] width 2 height 27
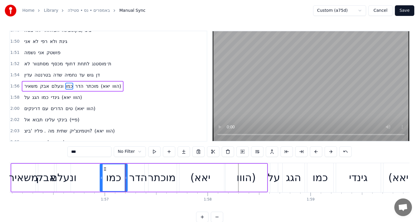
click at [134, 176] on div "הדר" at bounding box center [138, 178] width 18 height 16
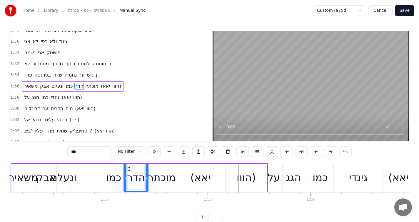
drag, startPoint x: 128, startPoint y: 176, endPoint x: 124, endPoint y: 176, distance: 3.8
click at [124, 176] on icon at bounding box center [125, 177] width 2 height 5
click at [157, 177] on div "מוכתר" at bounding box center [162, 178] width 28 height 16
type input "*****"
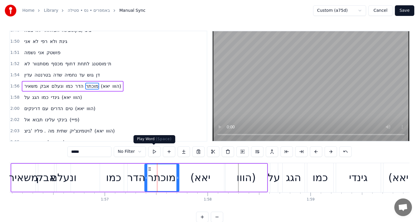
click at [155, 151] on button at bounding box center [154, 151] width 12 height 11
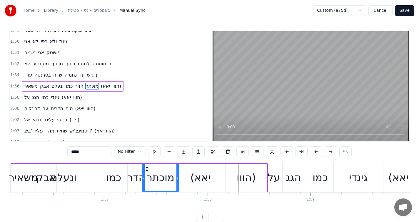
click at [144, 178] on icon at bounding box center [143, 177] width 2 height 5
click at [155, 151] on button at bounding box center [154, 151] width 12 height 11
click at [179, 175] on div at bounding box center [180, 177] width 2 height 27
click at [152, 150] on button at bounding box center [154, 151] width 12 height 11
click at [182, 175] on div at bounding box center [182, 177] width 2 height 27
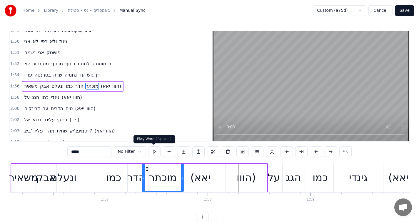
click at [153, 150] on button at bounding box center [154, 151] width 12 height 11
click at [93, 165] on div "משאיר אבק ונעלם כמו הדר מוכתר (יאא הווו)" at bounding box center [140, 177] width 258 height 29
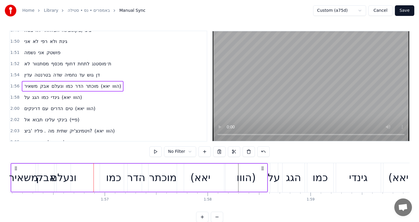
click at [62, 179] on div "ונעלם" at bounding box center [64, 178] width 26 height 16
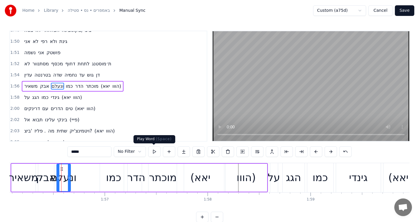
click at [153, 149] on button at bounding box center [154, 151] width 12 height 11
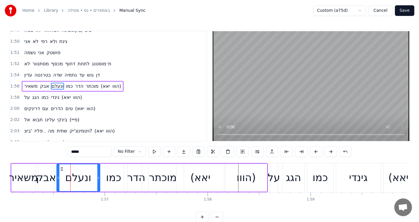
drag, startPoint x: 69, startPoint y: 177, endPoint x: 98, endPoint y: 176, distance: 29.4
click at [98, 176] on icon at bounding box center [98, 177] width 2 height 5
click at [158, 149] on button at bounding box center [154, 151] width 12 height 11
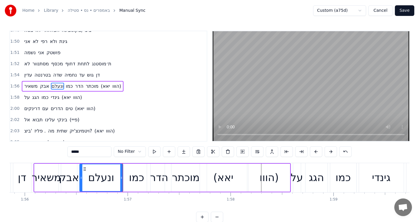
scroll to position [0, 11932]
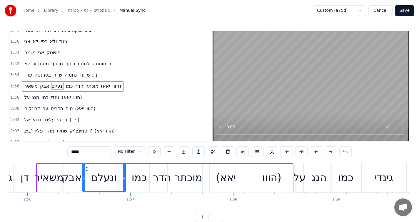
click at [72, 178] on div "אבק" at bounding box center [72, 178] width 20 height 16
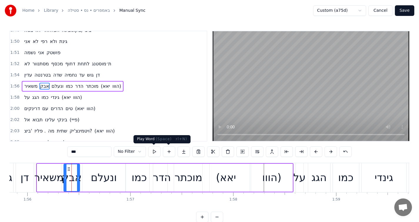
click at [159, 151] on button at bounding box center [154, 151] width 12 height 11
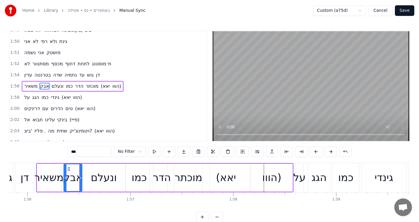
click at [81, 175] on icon at bounding box center [80, 177] width 2 height 5
click at [67, 178] on icon at bounding box center [67, 177] width 2 height 5
click at [58, 178] on div "משאיר" at bounding box center [48, 178] width 29 height 16
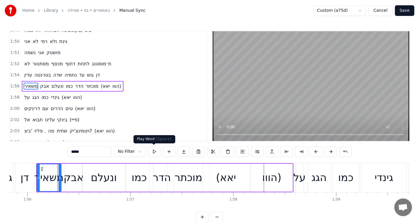
click at [152, 149] on button at bounding box center [154, 151] width 12 height 11
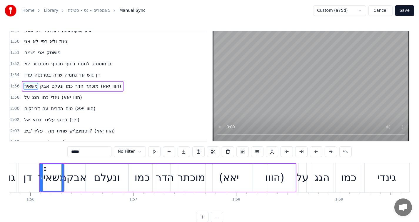
click at [71, 179] on div "אבק" at bounding box center [77, 178] width 20 height 16
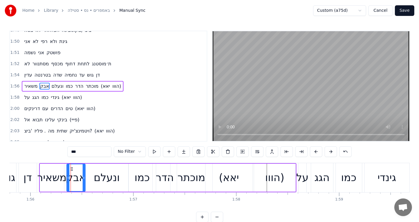
click at [68, 179] on icon at bounding box center [68, 177] width 2 height 5
click at [62, 179] on div "משאיר" at bounding box center [51, 178] width 29 height 16
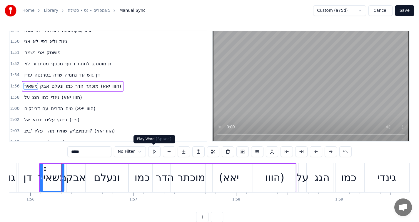
click at [153, 151] on button at bounding box center [154, 151] width 12 height 11
click at [76, 179] on div "אבק" at bounding box center [76, 178] width 20 height 16
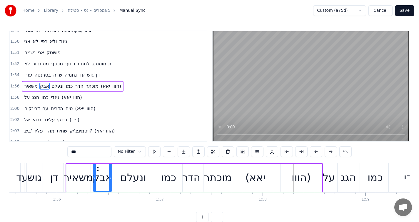
scroll to position [0, 11899]
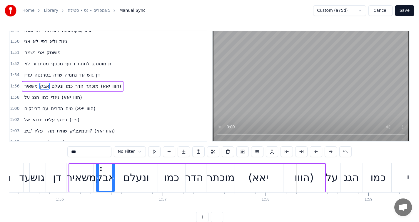
click at [53, 178] on div "דן" at bounding box center [57, 178] width 9 height 16
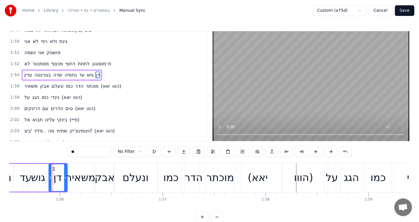
scroll to position [644, 0]
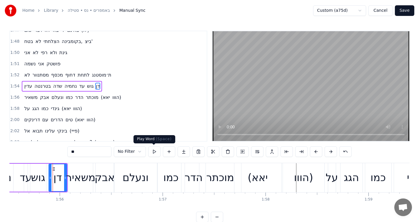
click at [151, 152] on button at bounding box center [154, 151] width 12 height 11
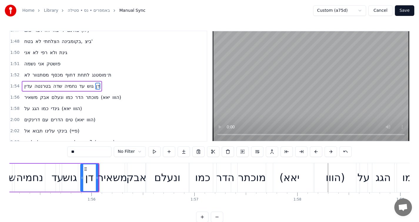
scroll to position [0, 11866]
click at [75, 181] on div "גוש" at bounding box center [71, 178] width 14 height 16
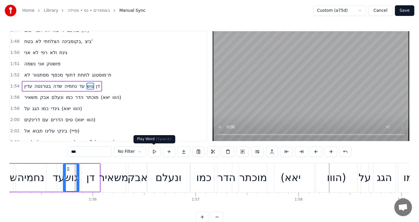
click at [155, 150] on button at bounding box center [154, 151] width 12 height 11
click at [77, 178] on icon at bounding box center [77, 177] width 2 height 5
click at [84, 178] on div "דן" at bounding box center [91, 178] width 18 height 28
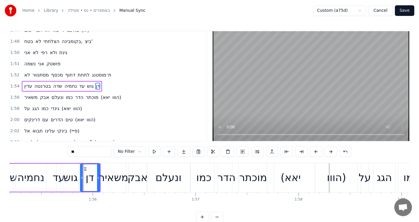
click at [81, 180] on icon at bounding box center [82, 177] width 2 height 5
click at [153, 152] on button at bounding box center [154, 151] width 12 height 11
click at [53, 178] on div "עד" at bounding box center [59, 178] width 12 height 16
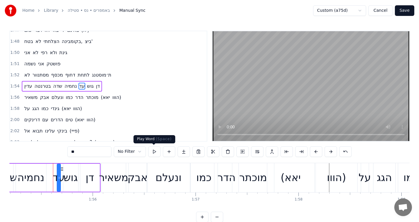
click at [150, 149] on button at bounding box center [154, 151] width 12 height 11
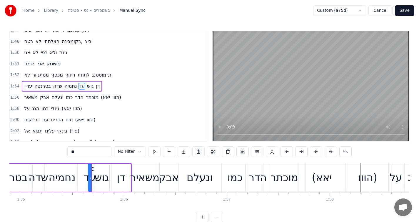
scroll to position [0, 11832]
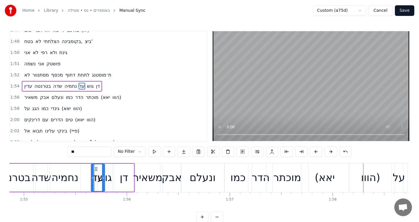
drag, startPoint x: 92, startPoint y: 175, endPoint x: 102, endPoint y: 172, distance: 10.1
click at [102, 172] on div at bounding box center [103, 177] width 2 height 27
drag, startPoint x: 98, startPoint y: 176, endPoint x: 92, endPoint y: 176, distance: 6.2
click at [92, 176] on div "עד" at bounding box center [98, 177] width 13 height 27
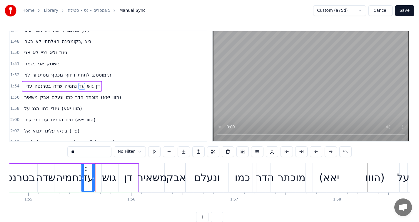
scroll to position [0, 11824]
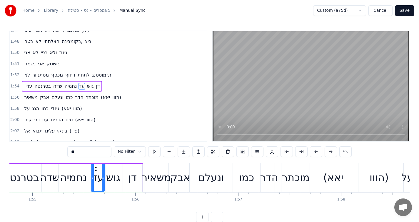
click at [96, 169] on icon at bounding box center [96, 169] width 5 height 5
click at [152, 151] on button at bounding box center [154, 151] width 12 height 11
click at [94, 174] on div at bounding box center [94, 177] width 2 height 27
click at [112, 177] on div "גוש" at bounding box center [113, 178] width 14 height 16
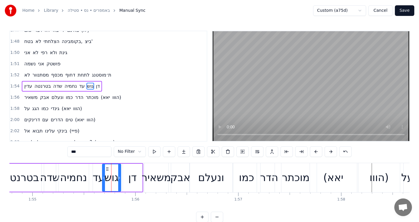
drag, startPoint x: 106, startPoint y: 177, endPoint x: 103, endPoint y: 177, distance: 3.5
click at [103, 177] on icon at bounding box center [104, 177] width 2 height 5
click at [124, 176] on div "דן" at bounding box center [132, 178] width 19 height 28
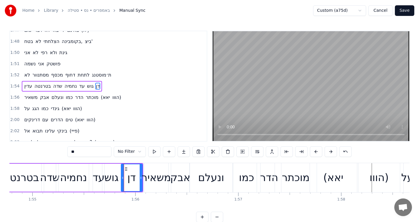
click at [122, 177] on icon at bounding box center [123, 177] width 2 height 5
click at [148, 152] on button at bounding box center [154, 151] width 12 height 11
click at [149, 177] on div "משאיר" at bounding box center [156, 178] width 29 height 16
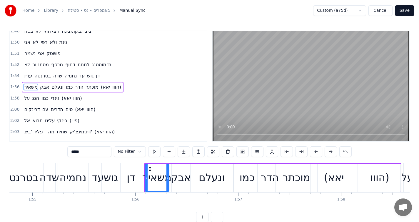
scroll to position [655, 0]
click at [144, 178] on icon at bounding box center [145, 177] width 2 height 5
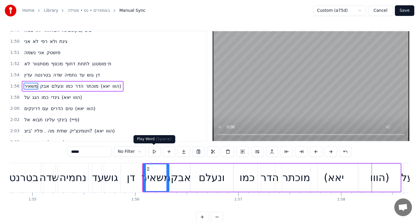
click at [157, 153] on button at bounding box center [154, 151] width 12 height 11
click at [79, 183] on div "נחמיה" at bounding box center [72, 178] width 27 height 16
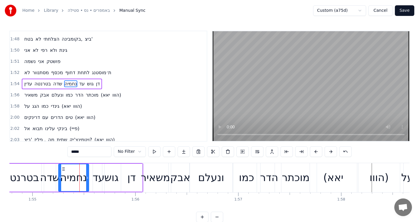
scroll to position [644, 0]
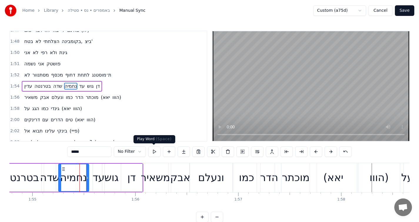
click at [154, 153] on button at bounding box center [154, 151] width 12 height 11
click at [89, 175] on icon at bounding box center [90, 177] width 2 height 5
click at [154, 149] on button at bounding box center [154, 151] width 12 height 11
click at [53, 177] on div "שדה" at bounding box center [50, 178] width 20 height 16
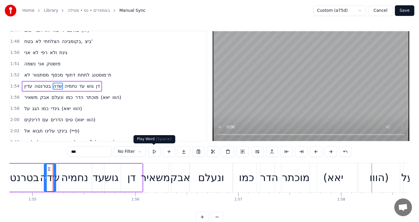
click at [154, 150] on button at bounding box center [154, 151] width 12 height 11
click at [44, 178] on icon at bounding box center [44, 177] width 2 height 5
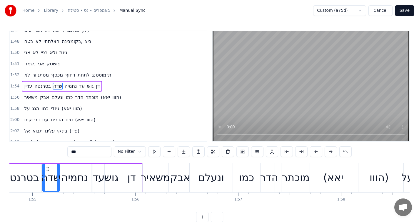
drag, startPoint x: 55, startPoint y: 178, endPoint x: 58, endPoint y: 178, distance: 3.5
click at [58, 178] on icon at bounding box center [58, 177] width 2 height 5
click at [157, 151] on button at bounding box center [154, 151] width 12 height 11
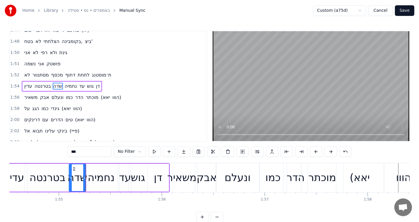
scroll to position [0, 11781]
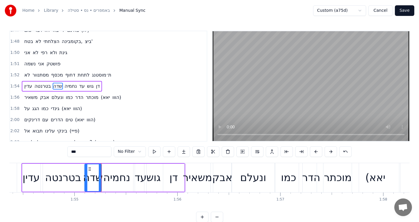
click at [73, 181] on div "בטרנטה" at bounding box center [63, 178] width 36 height 16
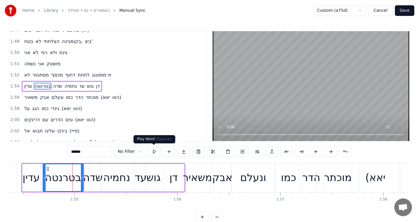
click at [152, 150] on button at bounding box center [154, 151] width 12 height 11
drag, startPoint x: 82, startPoint y: 176, endPoint x: 78, endPoint y: 176, distance: 3.5
click at [78, 176] on icon at bounding box center [78, 177] width 2 height 5
click at [88, 176] on div "שדה" at bounding box center [93, 178] width 20 height 16
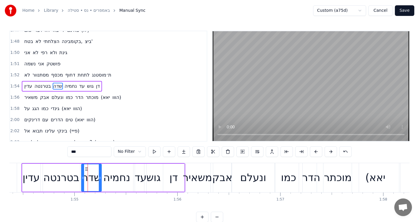
drag, startPoint x: 86, startPoint y: 176, endPoint x: 83, endPoint y: 177, distance: 3.3
click at [83, 177] on icon at bounding box center [83, 177] width 2 height 5
click at [66, 178] on div "בטרנטה" at bounding box center [61, 178] width 36 height 16
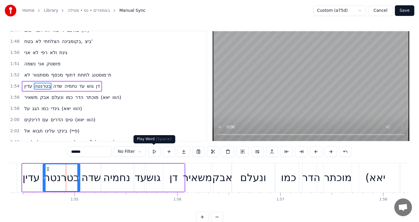
click at [156, 150] on button at bounding box center [154, 151] width 12 height 11
click at [36, 179] on div "עדין" at bounding box center [31, 178] width 17 height 16
type input "****"
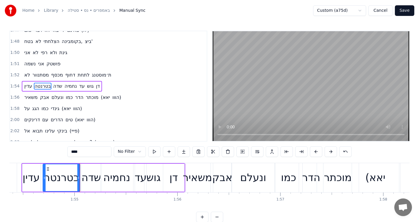
scroll to position [0, 11778]
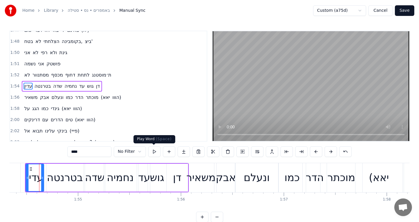
click at [156, 152] on button at bounding box center [154, 151] width 12 height 11
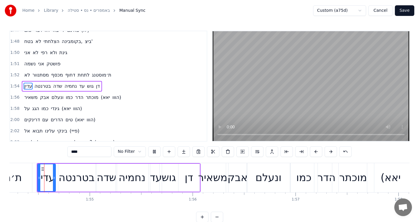
scroll to position [0, 11764]
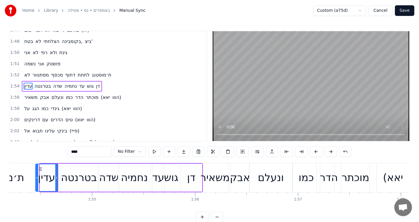
drag, startPoint x: 41, startPoint y: 179, endPoint x: 37, endPoint y: 179, distance: 4.4
click at [37, 179] on icon at bounding box center [37, 177] width 2 height 5
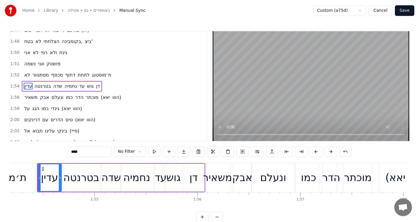
click at [60, 177] on icon at bounding box center [60, 177] width 2 height 5
click at [154, 152] on button at bounding box center [154, 151] width 12 height 11
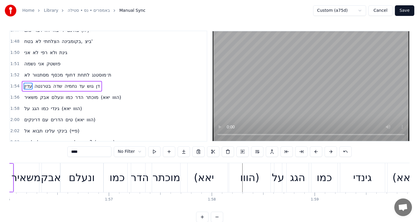
scroll to position [0, 11959]
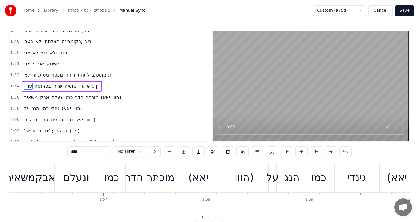
click at [78, 104] on div "על הגג כמו [PERSON_NAME] ([PERSON_NAME])" at bounding box center [53, 108] width 62 height 11
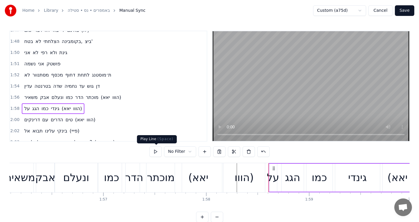
click at [156, 150] on button at bounding box center [156, 151] width 12 height 11
click at [274, 180] on div "על" at bounding box center [273, 178] width 12 height 16
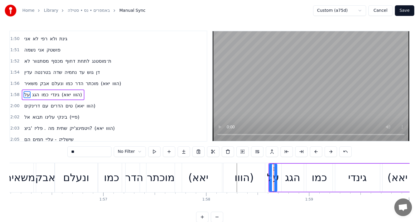
scroll to position [666, 0]
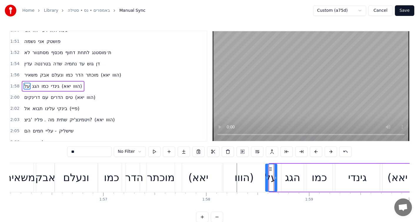
drag, startPoint x: 270, startPoint y: 177, endPoint x: 266, endPoint y: 179, distance: 4.1
click at [266, 179] on icon at bounding box center [267, 177] width 2 height 5
click at [293, 180] on div "הגג" at bounding box center [292, 178] width 15 height 16
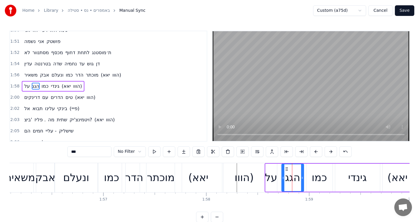
click at [273, 179] on div "על" at bounding box center [271, 178] width 12 height 16
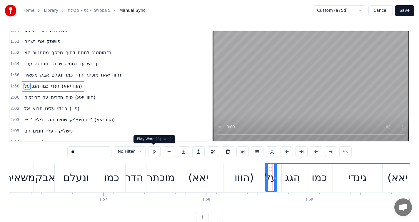
click at [155, 151] on button at bounding box center [154, 151] width 12 height 11
click at [285, 187] on div "הגג" at bounding box center [293, 178] width 22 height 28
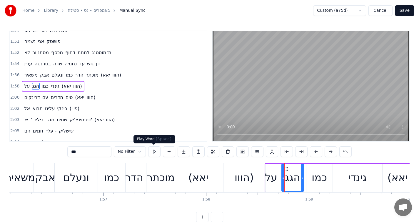
click at [154, 150] on button at bounding box center [154, 151] width 12 height 11
click at [317, 183] on div "כמו" at bounding box center [319, 178] width 15 height 16
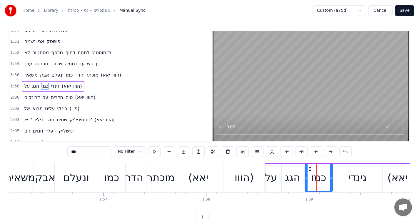
click at [306, 177] on icon at bounding box center [307, 177] width 2 height 5
drag, startPoint x: 330, startPoint y: 179, endPoint x: 326, endPoint y: 179, distance: 3.9
click at [326, 179] on icon at bounding box center [327, 177] width 2 height 5
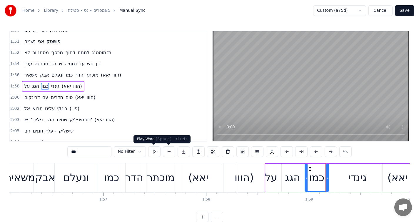
click at [155, 153] on button at bounding box center [154, 151] width 12 height 11
click at [345, 185] on div "גינדי" at bounding box center [358, 178] width 45 height 28
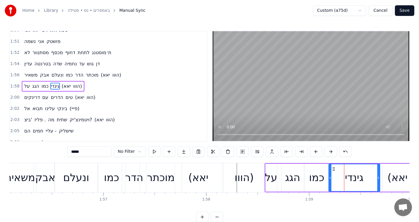
drag, startPoint x: 336, startPoint y: 179, endPoint x: 330, endPoint y: 180, distance: 6.5
click at [330, 180] on icon at bounding box center [330, 177] width 2 height 5
click at [160, 153] on button at bounding box center [154, 151] width 12 height 11
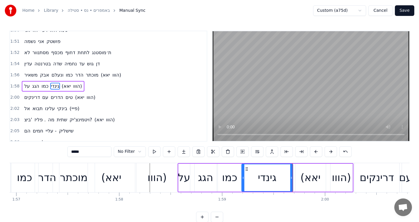
scroll to position [0, 12051]
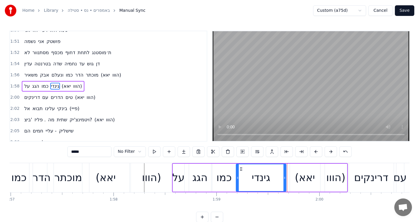
click at [284, 176] on icon at bounding box center [285, 177] width 2 height 5
click at [298, 176] on div "(יאא" at bounding box center [305, 178] width 20 height 16
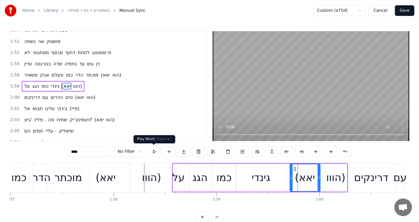
click at [155, 152] on button at bounding box center [154, 151] width 12 height 11
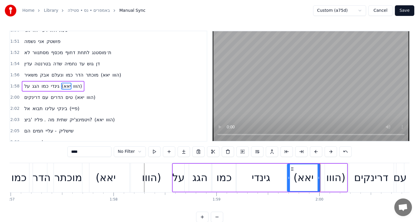
click at [288, 179] on icon at bounding box center [289, 177] width 2 height 5
click at [154, 150] on button at bounding box center [154, 151] width 12 height 11
click at [330, 179] on div "הווו)" at bounding box center [335, 178] width 19 height 16
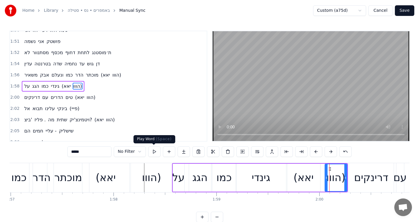
click at [147, 151] on div "***** No Filter" at bounding box center [209, 151] width 284 height 11
click at [152, 150] on button at bounding box center [154, 151] width 12 height 11
drag, startPoint x: 326, startPoint y: 179, endPoint x: 322, endPoint y: 179, distance: 3.2
click at [322, 179] on icon at bounding box center [323, 177] width 2 height 5
click at [158, 150] on button at bounding box center [154, 151] width 12 height 11
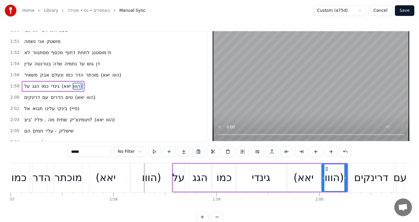
click at [355, 183] on div "דרינקים" at bounding box center [371, 178] width 34 height 16
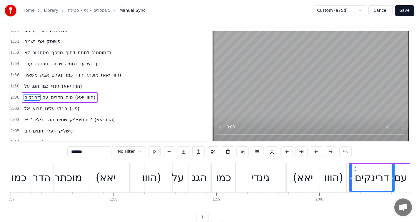
scroll to position [678, 0]
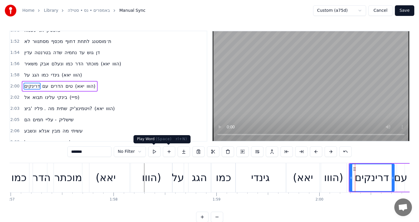
click at [157, 152] on button at bounding box center [154, 151] width 12 height 11
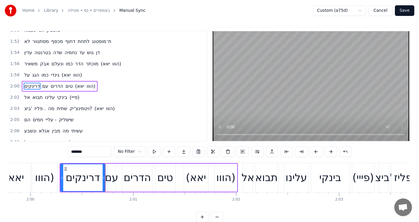
scroll to position [0, 12340]
click at [156, 150] on button at bounding box center [154, 151] width 12 height 11
click at [101, 183] on div at bounding box center [102, 177] width 2 height 27
click at [111, 185] on div "עם" at bounding box center [111, 178] width 13 height 16
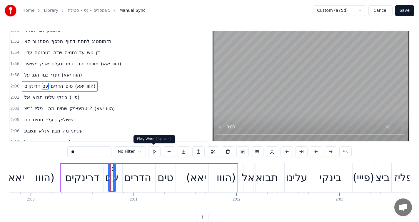
click at [152, 152] on button at bounding box center [154, 151] width 12 height 11
click at [107, 182] on div at bounding box center [108, 177] width 2 height 27
click at [115, 180] on div at bounding box center [115, 177] width 2 height 27
click at [133, 184] on div "הדרים" at bounding box center [137, 178] width 27 height 16
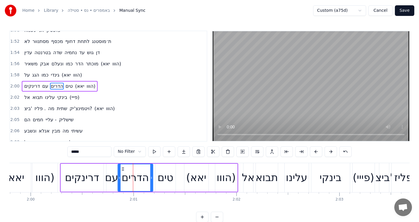
drag, startPoint x: 122, startPoint y: 180, endPoint x: 118, endPoint y: 180, distance: 4.7
click at [118, 180] on div at bounding box center [119, 177] width 2 height 27
click at [155, 150] on button at bounding box center [154, 151] width 12 height 11
click at [150, 175] on div at bounding box center [150, 177] width 2 height 27
click at [155, 153] on button at bounding box center [154, 151] width 12 height 11
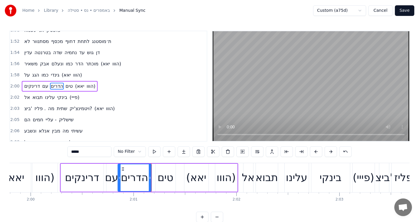
click at [158, 180] on div "טים" at bounding box center [166, 178] width 16 height 16
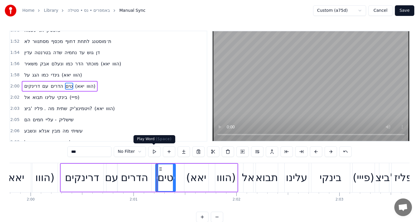
click at [157, 154] on button at bounding box center [154, 151] width 12 height 11
click at [147, 170] on div "הדרים" at bounding box center [134, 178] width 27 height 16
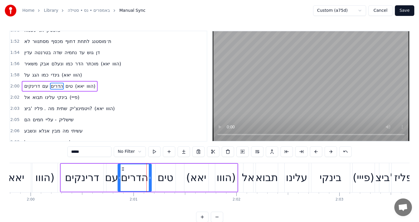
click at [163, 182] on div "טים" at bounding box center [166, 178] width 16 height 16
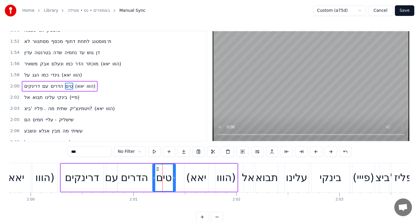
drag, startPoint x: 157, startPoint y: 180, endPoint x: 153, endPoint y: 180, distance: 4.2
click at [153, 180] on div at bounding box center [154, 177] width 2 height 27
click at [147, 183] on div "הדרים" at bounding box center [134, 178] width 27 height 16
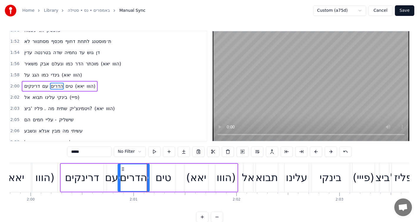
click at [147, 180] on div at bounding box center [148, 177] width 2 height 27
click at [157, 181] on div "טים" at bounding box center [164, 178] width 16 height 16
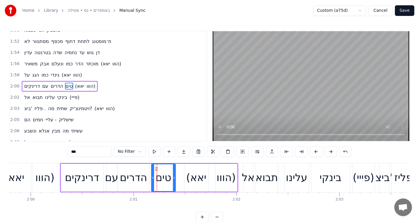
click at [148, 173] on div "הדרים" at bounding box center [133, 178] width 31 height 28
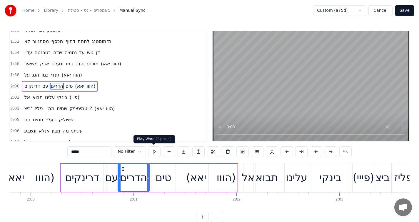
click at [154, 151] on button at bounding box center [154, 151] width 12 height 11
click at [156, 178] on div "טים" at bounding box center [164, 178] width 16 height 16
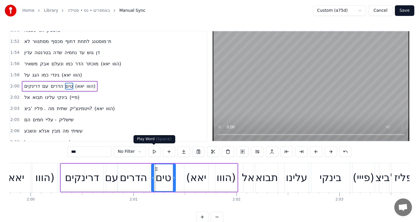
click at [154, 153] on button at bounding box center [154, 151] width 12 height 11
click at [190, 180] on div "(יאא" at bounding box center [196, 178] width 20 height 16
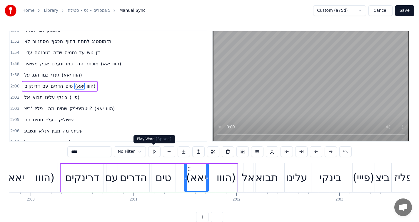
click at [156, 152] on button at bounding box center [154, 151] width 12 height 11
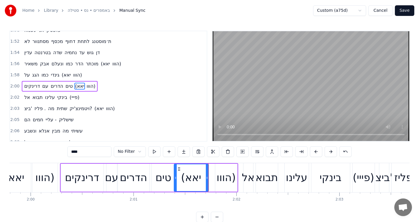
drag, startPoint x: 186, startPoint y: 180, endPoint x: 176, endPoint y: 180, distance: 10.0
click at [176, 180] on div at bounding box center [176, 177] width 2 height 27
click at [157, 152] on button at bounding box center [154, 151] width 12 height 11
click at [218, 182] on div "הווו)" at bounding box center [226, 178] width 19 height 16
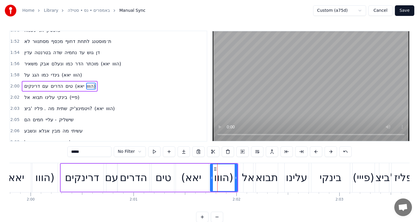
drag, startPoint x: 216, startPoint y: 178, endPoint x: 211, endPoint y: 178, distance: 5.0
click at [211, 178] on icon at bounding box center [212, 177] width 2 height 5
click at [150, 152] on button at bounding box center [154, 151] width 12 height 11
click at [238, 179] on icon at bounding box center [239, 177] width 2 height 5
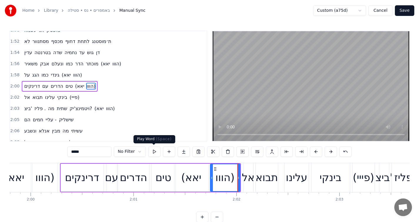
click at [154, 148] on button at bounding box center [154, 151] width 12 height 11
click at [238, 180] on div at bounding box center [239, 177] width 2 height 27
click at [245, 184] on div "אל" at bounding box center [248, 178] width 13 height 16
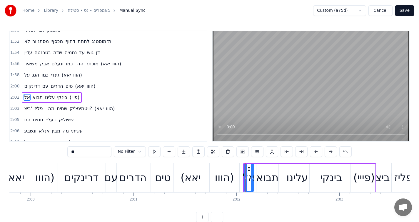
scroll to position [689, 0]
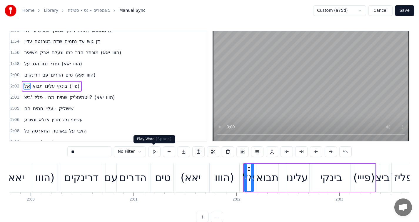
click at [152, 150] on button at bounding box center [154, 151] width 12 height 11
click at [244, 176] on div "אל" at bounding box center [249, 178] width 13 height 16
click at [243, 173] on div at bounding box center [244, 177] width 2 height 27
click at [150, 151] on button at bounding box center [154, 151] width 12 height 11
click at [250, 177] on icon at bounding box center [250, 177] width 2 height 5
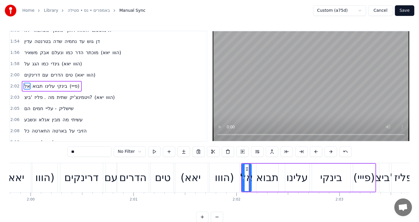
click at [260, 180] on div "תבוא" at bounding box center [267, 178] width 22 height 16
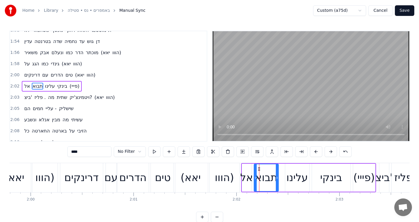
click at [255, 179] on icon at bounding box center [256, 177] width 2 height 5
click at [156, 148] on button at bounding box center [154, 151] width 12 height 11
click at [289, 183] on div "עלינו" at bounding box center [297, 178] width 21 height 16
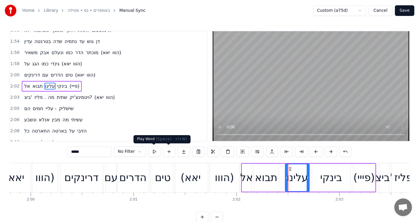
click at [154, 151] on button at bounding box center [154, 151] width 12 height 11
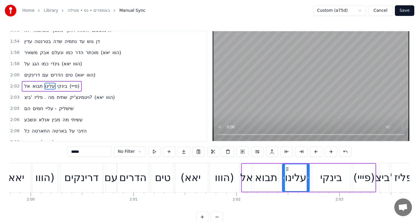
click at [284, 180] on div at bounding box center [284, 177] width 2 height 27
click at [152, 152] on button at bounding box center [154, 151] width 12 height 11
click at [324, 185] on div "בינקי" at bounding box center [331, 178] width 39 height 28
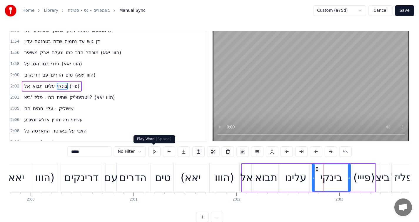
click at [159, 152] on button at bounding box center [154, 151] width 12 height 11
click at [363, 184] on div "(פייי)" at bounding box center [364, 178] width 21 height 16
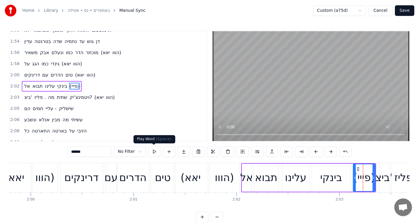
click at [156, 150] on button at bounding box center [154, 151] width 12 height 11
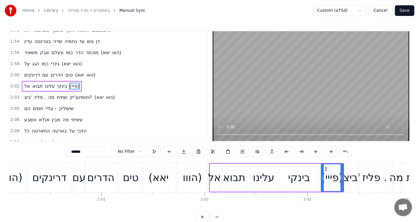
scroll to position [0, 12380]
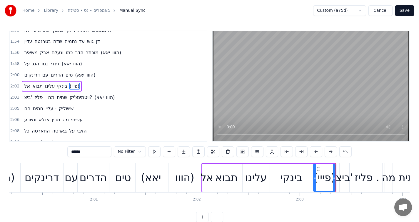
click at [343, 181] on div "ביצ'" at bounding box center [344, 178] width 17 height 16
type input "****"
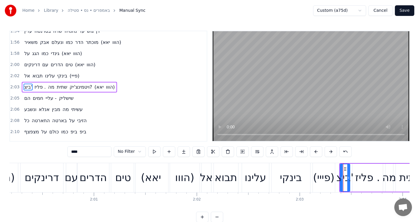
scroll to position [700, 0]
click at [153, 152] on button at bounding box center [154, 151] width 12 height 11
click at [90, 92] on div "2:05 הם חמים עליי - שישליק" at bounding box center [108, 97] width 197 height 11
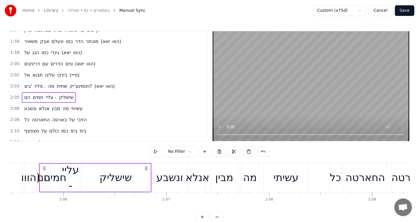
click at [90, 90] on div "ביצ' פליז . מה שתית ויטמינצ'יק? (יאא הווו)" at bounding box center [69, 86] width 95 height 11
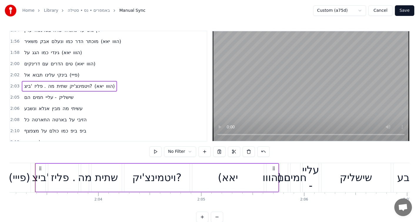
scroll to position [0, 12681]
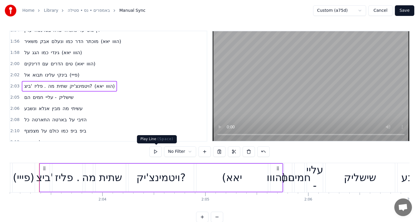
click at [157, 152] on button at bounding box center [156, 151] width 12 height 11
click at [72, 102] on div "הם חמים עליי - שישליק" at bounding box center [49, 97] width 54 height 11
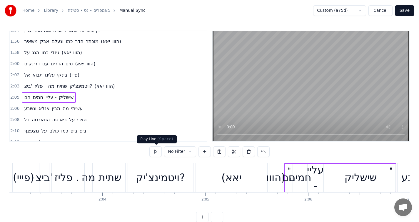
click at [155, 152] on button at bounding box center [156, 151] width 12 height 11
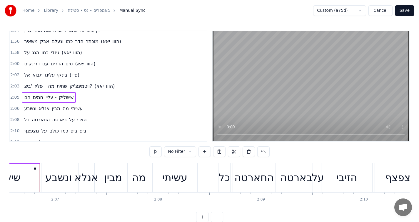
click at [155, 152] on button at bounding box center [156, 151] width 12 height 11
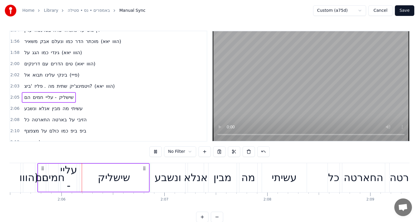
scroll to position [0, 12926]
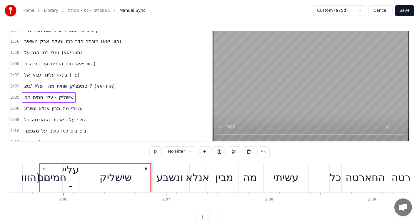
click at [155, 152] on button at bounding box center [156, 151] width 12 height 11
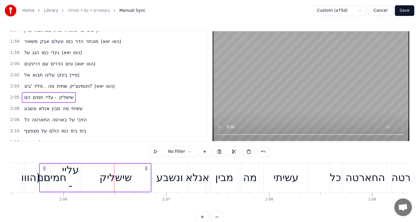
click at [26, 184] on div "הווו)" at bounding box center [30, 178] width 19 height 16
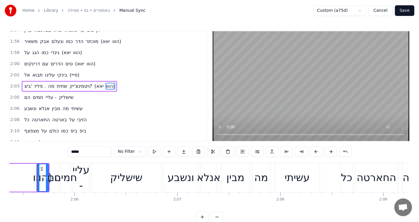
scroll to position [0, 12913]
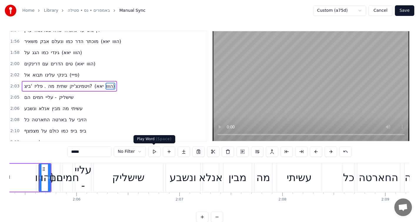
click at [157, 154] on button at bounding box center [154, 151] width 12 height 11
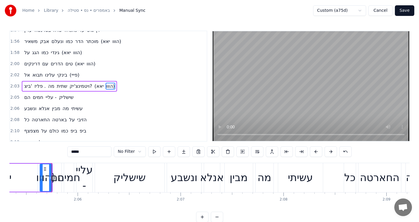
click at [157, 154] on button at bounding box center [154, 151] width 12 height 11
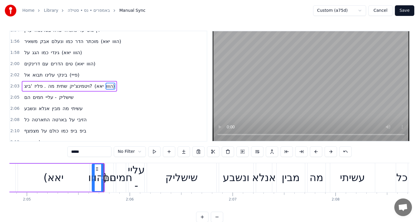
scroll to position [0, 12827]
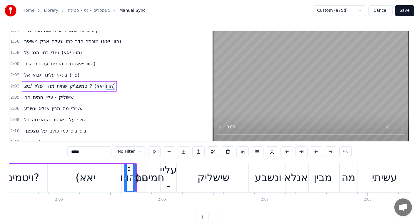
click at [82, 180] on div "(יאא" at bounding box center [86, 178] width 20 height 16
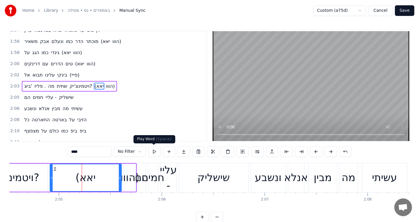
click at [150, 150] on button at bounding box center [154, 151] width 12 height 11
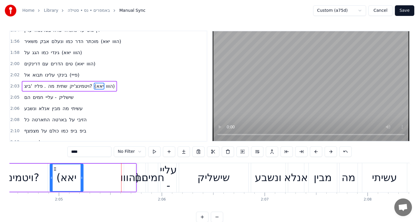
drag, startPoint x: 119, startPoint y: 181, endPoint x: 82, endPoint y: 180, distance: 38.0
click at [82, 180] on div at bounding box center [82, 177] width 2 height 27
click at [151, 151] on button at bounding box center [154, 151] width 12 height 11
drag, startPoint x: 82, startPoint y: 179, endPoint x: 87, endPoint y: 178, distance: 5.6
click at [87, 178] on icon at bounding box center [87, 177] width 2 height 5
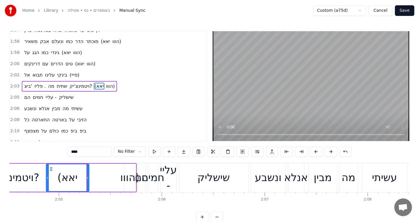
drag, startPoint x: 51, startPoint y: 177, endPoint x: 47, endPoint y: 177, distance: 3.8
click at [47, 177] on icon at bounding box center [48, 177] width 2 height 5
click at [153, 151] on button at bounding box center [154, 151] width 12 height 11
click at [128, 186] on div "הווו)" at bounding box center [130, 178] width 12 height 28
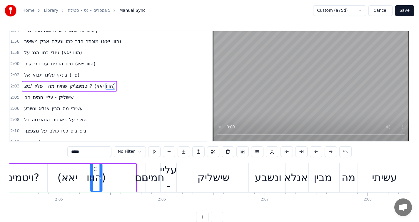
drag, startPoint x: 128, startPoint y: 168, endPoint x: 94, endPoint y: 171, distance: 34.0
click at [94, 171] on div "הווו)" at bounding box center [96, 177] width 11 height 27
drag, startPoint x: 100, startPoint y: 175, endPoint x: 120, endPoint y: 174, distance: 20.6
click at [120, 174] on div at bounding box center [120, 177] width 2 height 27
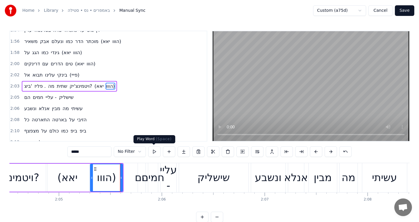
click at [153, 150] on button at bounding box center [154, 151] width 12 height 11
click at [119, 177] on icon at bounding box center [119, 177] width 2 height 5
click at [140, 181] on div "הם" at bounding box center [142, 178] width 14 height 16
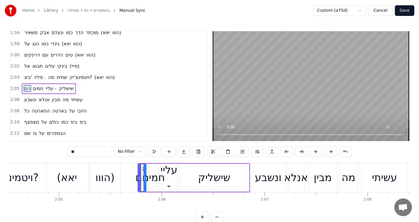
scroll to position [711, 0]
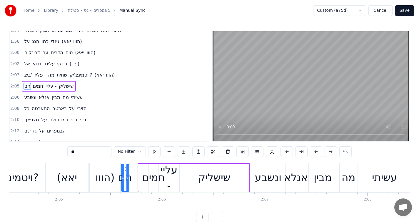
drag, startPoint x: 142, startPoint y: 169, endPoint x: 125, endPoint y: 170, distance: 17.1
click at [125, 170] on icon at bounding box center [126, 169] width 5 height 5
click at [151, 153] on button at bounding box center [154, 151] width 12 height 11
drag, startPoint x: 127, startPoint y: 180, endPoint x: 132, endPoint y: 180, distance: 4.7
click at [132, 180] on div at bounding box center [132, 177] width 2 height 27
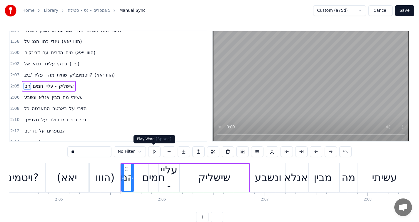
click at [152, 151] on button at bounding box center [154, 151] width 12 height 11
click at [150, 176] on div "חמים" at bounding box center [153, 178] width 23 height 16
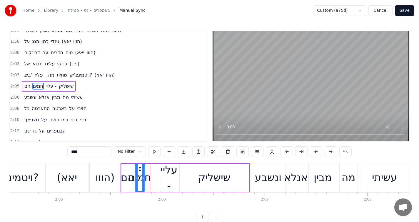
drag, startPoint x: 153, startPoint y: 169, endPoint x: 139, endPoint y: 169, distance: 13.5
click at [139, 169] on circle at bounding box center [139, 169] width 0 height 0
drag, startPoint x: 142, startPoint y: 174, endPoint x: 156, endPoint y: 172, distance: 13.6
click at [156, 172] on div at bounding box center [157, 177] width 2 height 27
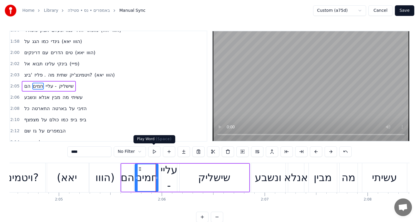
click at [156, 153] on button at bounding box center [154, 151] width 12 height 11
click at [169, 167] on div "עליי -" at bounding box center [169, 177] width 17 height 31
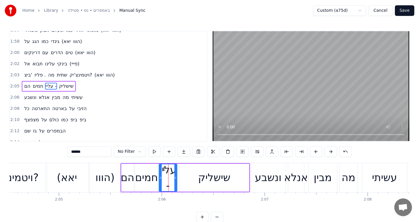
click at [161, 175] on div at bounding box center [161, 177] width 2 height 27
click at [155, 150] on button at bounding box center [154, 151] width 12 height 11
click at [173, 177] on icon at bounding box center [173, 177] width 2 height 5
click at [152, 150] on button at bounding box center [154, 151] width 12 height 11
click at [211, 182] on div "שישליק" at bounding box center [214, 178] width 32 height 16
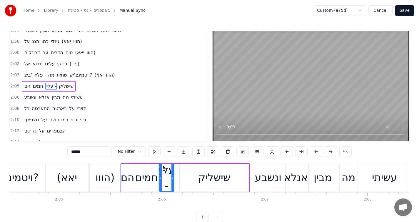
type input "******"
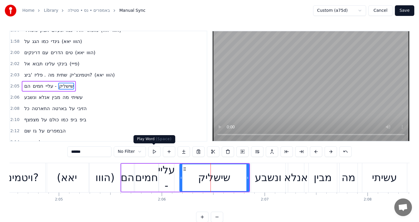
click at [155, 153] on button at bounding box center [154, 151] width 12 height 11
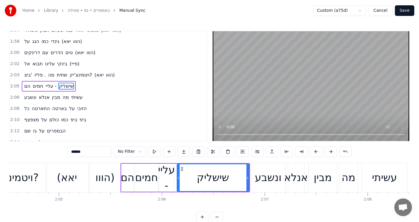
click at [178, 175] on div at bounding box center [178, 177] width 2 height 27
click at [246, 177] on div "שישליק" at bounding box center [213, 177] width 72 height 27
drag, startPoint x: 247, startPoint y: 177, endPoint x: 243, endPoint y: 177, distance: 4.4
click at [243, 177] on circle at bounding box center [243, 177] width 0 height 0
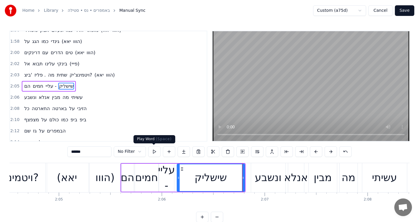
click at [155, 153] on button at bounding box center [154, 151] width 12 height 11
drag, startPoint x: 243, startPoint y: 175, endPoint x: 240, endPoint y: 175, distance: 3.2
click at [240, 175] on icon at bounding box center [240, 177] width 2 height 5
click at [155, 152] on button at bounding box center [154, 151] width 12 height 11
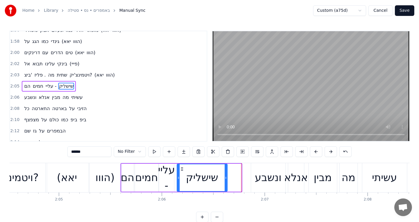
drag, startPoint x: 239, startPoint y: 177, endPoint x: 225, endPoint y: 178, distance: 13.9
click at [225, 178] on icon at bounding box center [226, 177] width 2 height 5
click at [153, 150] on button at bounding box center [154, 151] width 12 height 11
drag, startPoint x: 227, startPoint y: 178, endPoint x: 223, endPoint y: 178, distance: 3.8
click at [223, 178] on icon at bounding box center [222, 177] width 2 height 5
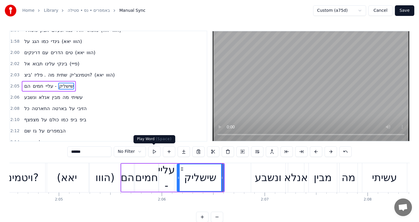
click at [154, 152] on button at bounding box center [154, 151] width 12 height 11
click at [168, 153] on button at bounding box center [169, 151] width 12 height 11
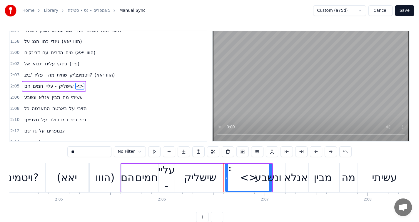
drag, startPoint x: 273, startPoint y: 176, endPoint x: 258, endPoint y: 175, distance: 15.1
click at [258, 175] on div "ונשבע" at bounding box center [268, 178] width 27 height 16
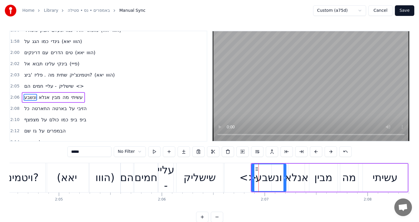
scroll to position [722, 0]
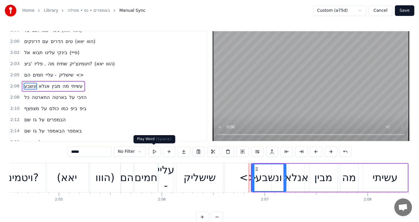
click at [151, 150] on button at bounding box center [154, 151] width 12 height 11
click at [237, 186] on div "<>" at bounding box center [248, 177] width 47 height 29
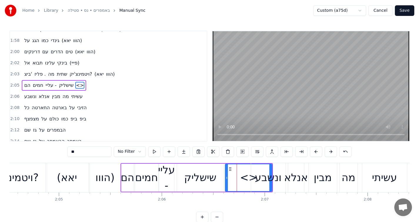
scroll to position [711, 0]
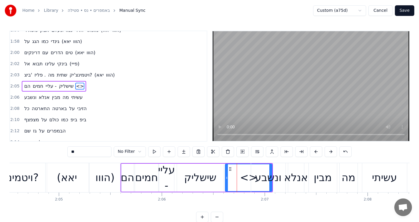
click at [271, 167] on div "ונשבע" at bounding box center [268, 177] width 34 height 29
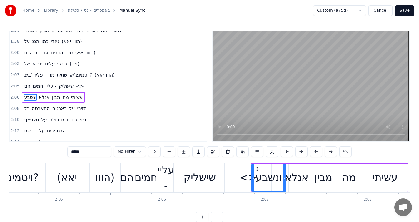
scroll to position [722, 0]
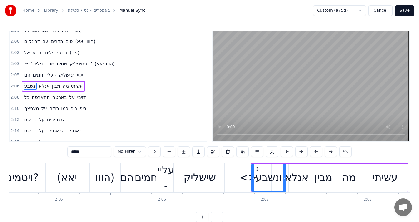
click at [240, 183] on div "<>" at bounding box center [248, 177] width 47 height 29
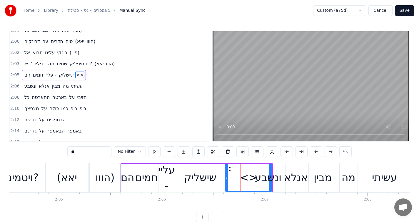
scroll to position [711, 0]
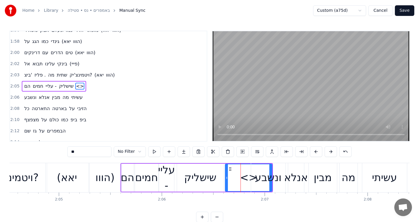
drag, startPoint x: 272, startPoint y: 190, endPoint x: 257, endPoint y: 192, distance: 14.9
click at [257, 192] on div "ונשבע" at bounding box center [268, 177] width 35 height 29
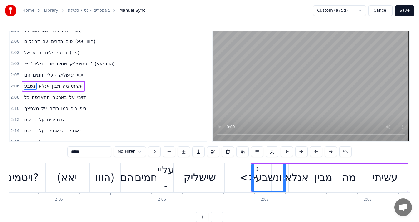
click at [242, 188] on div "<>" at bounding box center [248, 177] width 47 height 29
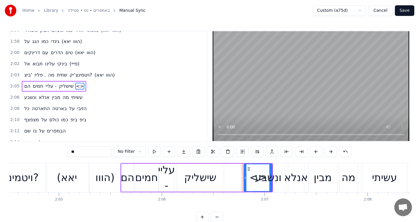
drag, startPoint x: 225, startPoint y: 177, endPoint x: 244, endPoint y: 174, distance: 18.7
click at [244, 174] on div at bounding box center [245, 177] width 2 height 27
drag, startPoint x: 270, startPoint y: 166, endPoint x: 259, endPoint y: 167, distance: 11.2
click at [259, 167] on div "ונשבע" at bounding box center [268, 177] width 34 height 29
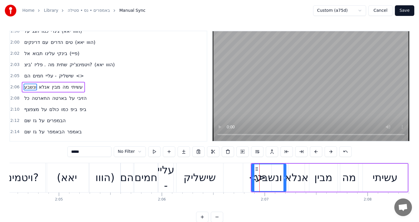
scroll to position [722, 0]
click at [245, 173] on div "<>" at bounding box center [257, 177] width 28 height 29
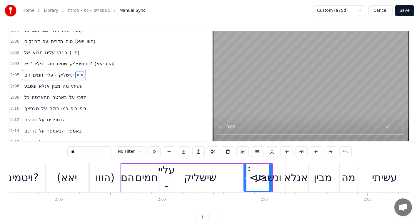
scroll to position [711, 0]
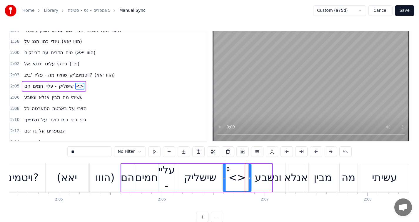
drag, startPoint x: 249, startPoint y: 168, endPoint x: 228, endPoint y: 170, distance: 21.0
click at [228, 170] on icon at bounding box center [228, 169] width 5 height 5
click at [87, 154] on input "**" at bounding box center [89, 151] width 44 height 11
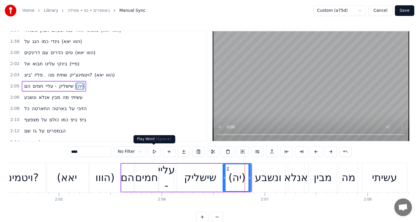
click at [155, 151] on button at bounding box center [154, 151] width 12 height 11
click at [247, 178] on icon at bounding box center [247, 177] width 2 height 5
click at [224, 176] on icon at bounding box center [225, 177] width 2 height 5
click at [150, 150] on button at bounding box center [154, 151] width 12 height 11
click at [259, 180] on div "ונשבע" at bounding box center [268, 178] width 27 height 16
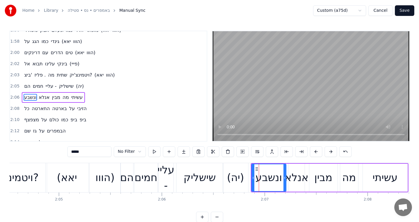
scroll to position [722, 0]
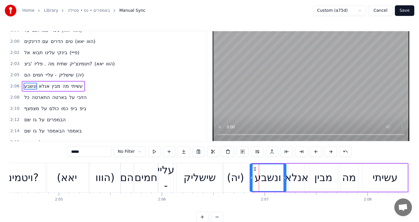
click at [252, 178] on icon at bounding box center [251, 177] width 2 height 5
drag, startPoint x: 285, startPoint y: 179, endPoint x: 273, endPoint y: 179, distance: 11.2
click at [273, 179] on icon at bounding box center [274, 177] width 2 height 5
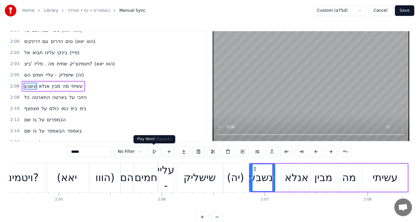
click at [154, 152] on button at bounding box center [154, 151] width 12 height 11
click at [288, 180] on div "אנלא" at bounding box center [297, 178] width 24 height 16
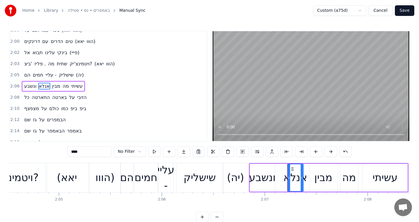
click at [292, 169] on circle at bounding box center [292, 169] width 0 height 0
click at [272, 182] on div "ונשבע" at bounding box center [262, 178] width 27 height 16
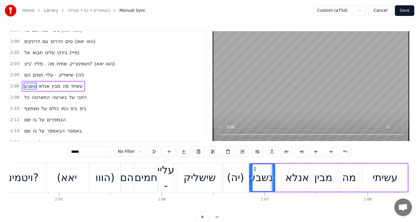
click at [299, 171] on div "אנלא" at bounding box center [297, 178] width 24 height 16
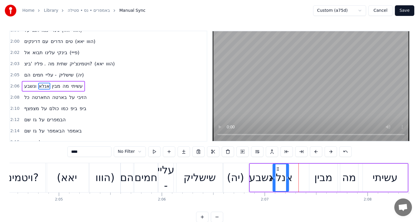
drag, startPoint x: 294, startPoint y: 168, endPoint x: 277, endPoint y: 168, distance: 16.8
click at [277, 168] on icon at bounding box center [278, 169] width 5 height 5
drag, startPoint x: 288, startPoint y: 175, endPoint x: 294, endPoint y: 175, distance: 6.2
click at [294, 175] on div at bounding box center [293, 177] width 2 height 27
click at [153, 152] on button at bounding box center [154, 151] width 12 height 11
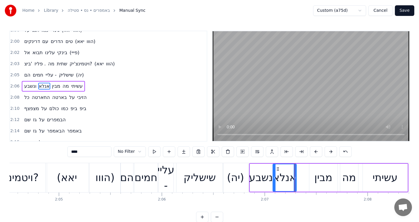
click at [295, 173] on div at bounding box center [295, 177] width 2 height 27
click at [152, 151] on button at bounding box center [154, 151] width 12 height 11
click at [318, 180] on div "מבין" at bounding box center [324, 178] width 18 height 16
type input "****"
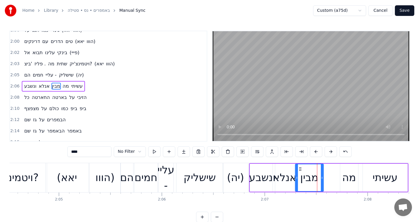
drag, startPoint x: 313, startPoint y: 167, endPoint x: 298, endPoint y: 168, distance: 14.2
click at [298, 168] on icon at bounding box center [300, 169] width 5 height 5
drag, startPoint x: 322, startPoint y: 178, endPoint x: 318, endPoint y: 178, distance: 3.8
click at [318, 178] on circle at bounding box center [318, 178] width 0 height 0
click at [155, 151] on button at bounding box center [154, 151] width 12 height 11
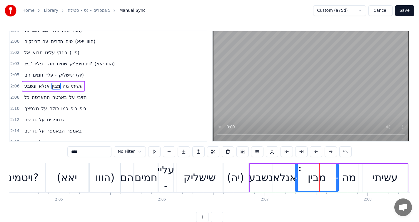
drag, startPoint x: 319, startPoint y: 182, endPoint x: 338, endPoint y: 184, distance: 18.9
click at [338, 184] on div at bounding box center [337, 177] width 2 height 27
click at [153, 152] on button at bounding box center [154, 151] width 12 height 11
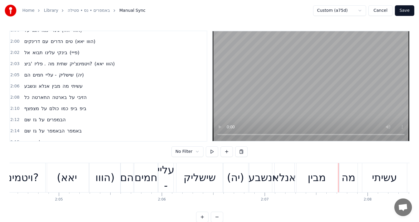
click at [305, 190] on div "מבין" at bounding box center [317, 177] width 44 height 29
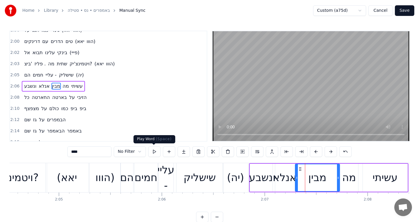
click at [156, 149] on button at bounding box center [154, 151] width 12 height 11
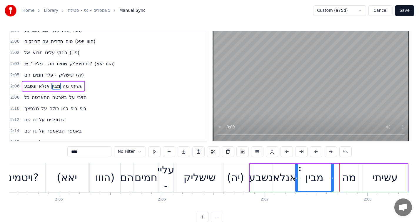
drag, startPoint x: 338, startPoint y: 177, endPoint x: 332, endPoint y: 178, distance: 5.9
click at [332, 178] on icon at bounding box center [332, 177] width 2 height 5
click at [344, 179] on div "מה" at bounding box center [350, 178] width 14 height 16
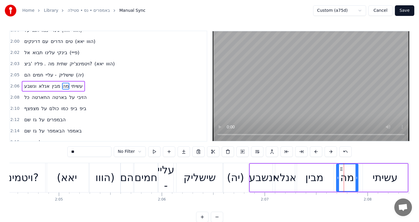
drag, startPoint x: 341, startPoint y: 178, endPoint x: 338, endPoint y: 178, distance: 3.5
click at [338, 178] on circle at bounding box center [338, 178] width 0 height 0
click at [152, 151] on button at bounding box center [154, 151] width 12 height 11
click at [355, 177] on icon at bounding box center [356, 177] width 2 height 5
click at [377, 180] on div "עשיתי" at bounding box center [385, 178] width 25 height 16
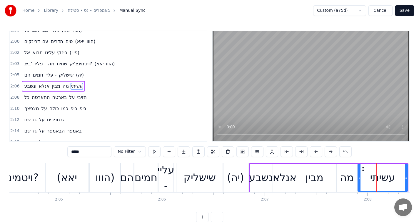
drag, startPoint x: 364, startPoint y: 178, endPoint x: 359, endPoint y: 178, distance: 5.0
click at [359, 178] on circle at bounding box center [359, 178] width 0 height 0
click at [155, 153] on button at bounding box center [154, 151] width 12 height 11
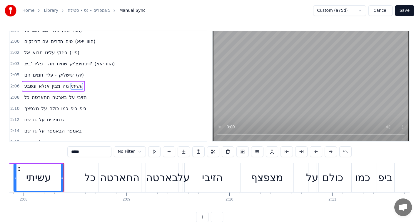
scroll to position [0, 13173]
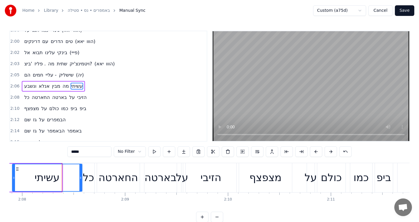
drag, startPoint x: 61, startPoint y: 177, endPoint x: 80, endPoint y: 179, distance: 19.5
click at [80, 179] on icon at bounding box center [80, 177] width 2 height 5
click at [156, 153] on button at bounding box center [154, 151] width 12 height 11
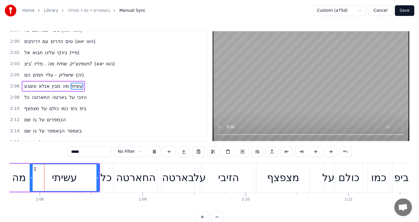
scroll to position [0, 13145]
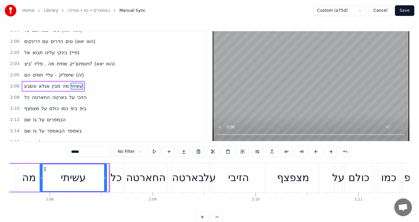
click at [105, 173] on div at bounding box center [105, 177] width 2 height 27
click at [115, 176] on div "כל" at bounding box center [115, 178] width 11 height 16
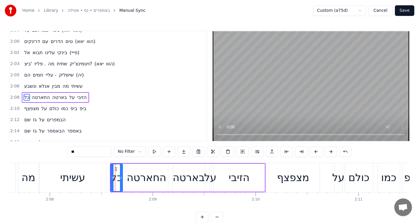
scroll to position [733, 0]
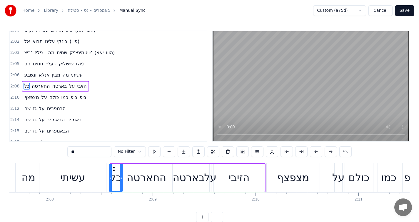
click at [110, 176] on icon at bounding box center [110, 177] width 2 height 5
drag, startPoint x: 122, startPoint y: 176, endPoint x: 128, endPoint y: 176, distance: 6.5
click at [128, 176] on icon at bounding box center [128, 177] width 2 height 5
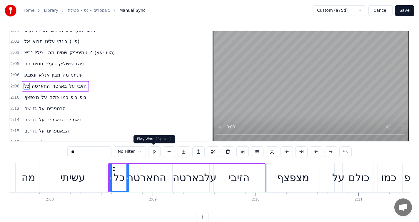
click at [156, 154] on button at bounding box center [154, 151] width 12 height 11
drag, startPoint x: 127, startPoint y: 175, endPoint x: 124, endPoint y: 176, distance: 3.4
click at [124, 176] on icon at bounding box center [124, 177] width 2 height 5
click at [135, 177] on div "החארטה" at bounding box center [146, 178] width 39 height 16
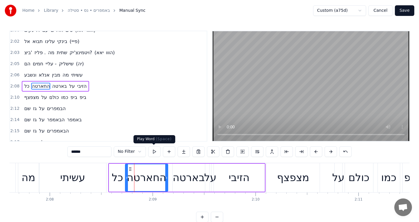
click at [156, 152] on button at bounding box center [154, 151] width 12 height 11
click at [165, 174] on div at bounding box center [164, 177] width 2 height 27
click at [127, 179] on icon at bounding box center [128, 177] width 2 height 5
click at [178, 181] on div "בארטה" at bounding box center [189, 178] width 32 height 16
type input "*****"
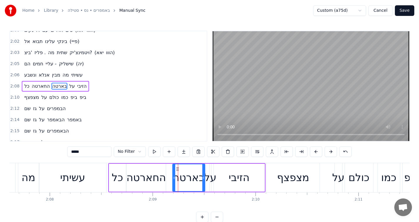
drag, startPoint x: 177, startPoint y: 168, endPoint x: 170, endPoint y: 168, distance: 7.1
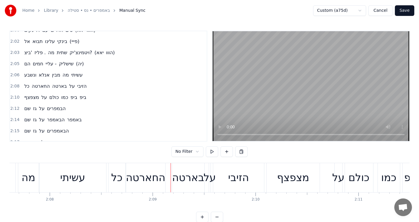
click at [177, 171] on div "בארטה" at bounding box center [188, 178] width 32 height 16
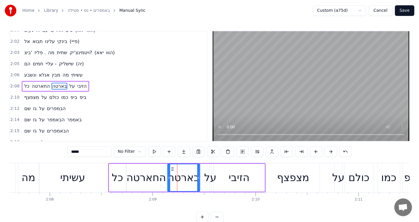
drag, startPoint x: 177, startPoint y: 168, endPoint x: 172, endPoint y: 168, distance: 5.0
click at [172, 168] on icon at bounding box center [172, 169] width 5 height 5
drag, startPoint x: 198, startPoint y: 174, endPoint x: 187, endPoint y: 175, distance: 11.0
click at [187, 175] on div at bounding box center [187, 177] width 2 height 27
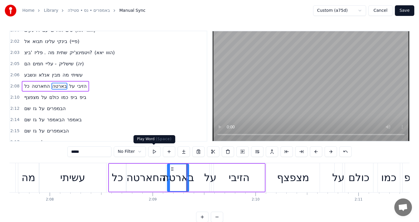
click at [155, 155] on button at bounding box center [154, 151] width 12 height 11
click at [185, 173] on div at bounding box center [184, 177] width 2 height 27
click at [210, 180] on div "על" at bounding box center [210, 178] width 12 height 16
type input "**"
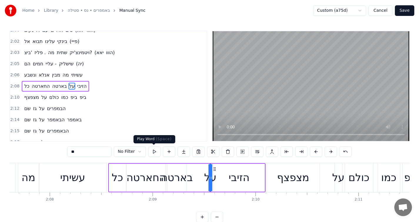
click at [152, 150] on button at bounding box center [154, 151] width 12 height 11
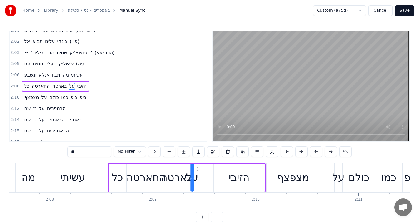
drag, startPoint x: 214, startPoint y: 167, endPoint x: 195, endPoint y: 169, distance: 18.3
click at [195, 169] on icon at bounding box center [196, 169] width 5 height 5
drag, startPoint x: 193, startPoint y: 174, endPoint x: 208, endPoint y: 174, distance: 14.4
click at [208, 174] on div "כל החארטה בארטה על הזיבי" at bounding box center [186, 177] width 157 height 29
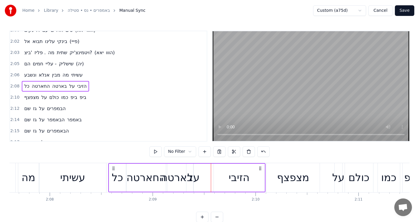
click at [196, 175] on div "על" at bounding box center [193, 178] width 12 height 16
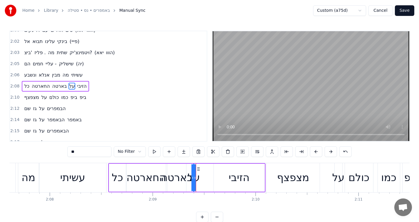
drag, startPoint x: 195, startPoint y: 175, endPoint x: 200, endPoint y: 175, distance: 5.6
click at [200, 175] on div "כל החארטה בארטה על הזיבי" at bounding box center [186, 177] width 157 height 29
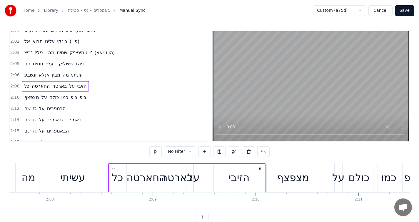
click at [194, 176] on div "על" at bounding box center [193, 178] width 12 height 16
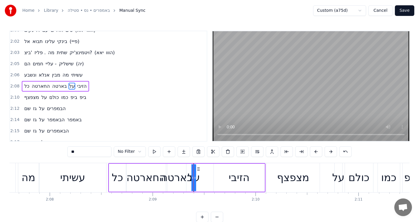
drag, startPoint x: 194, startPoint y: 177, endPoint x: 183, endPoint y: 176, distance: 10.3
click at [183, 176] on div "כל החארטה בארטה על הזיבי" at bounding box center [186, 177] width 157 height 29
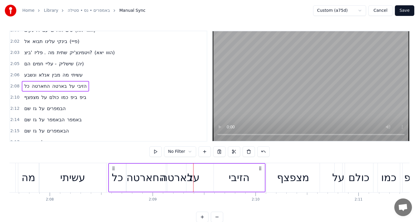
click at [194, 176] on div "על" at bounding box center [193, 178] width 12 height 16
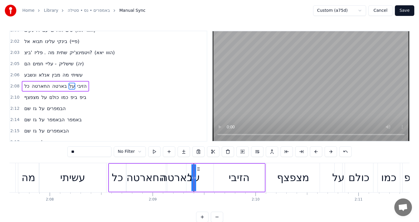
drag, startPoint x: 194, startPoint y: 176, endPoint x: 200, endPoint y: 176, distance: 5.6
click at [200, 176] on div "כל החארטה בארטה על הזיבי" at bounding box center [186, 177] width 157 height 29
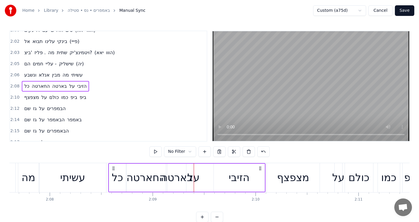
click at [196, 176] on div "על" at bounding box center [193, 178] width 12 height 16
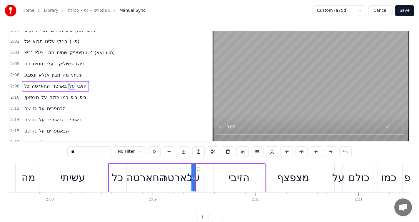
click at [194, 172] on div "על" at bounding box center [194, 177] width 0 height 27
drag, startPoint x: 192, startPoint y: 172, endPoint x: 185, endPoint y: 172, distance: 7.7
click at [185, 172] on div "כל החארטה בארטה על הזיבי" at bounding box center [186, 177] width 157 height 29
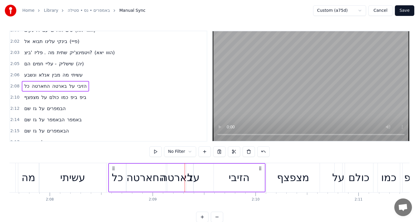
click at [196, 176] on div "על" at bounding box center [193, 178] width 12 height 16
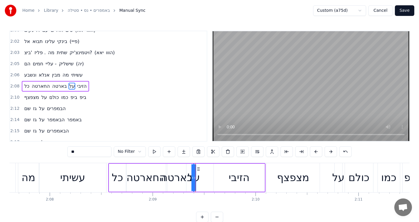
drag, startPoint x: 196, startPoint y: 177, endPoint x: 216, endPoint y: 174, distance: 20.5
click at [216, 174] on div "כל החארטה בארטה על הזיבי" at bounding box center [186, 177] width 157 height 29
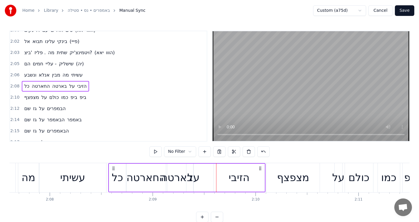
click at [195, 177] on div "על" at bounding box center [193, 178] width 12 height 16
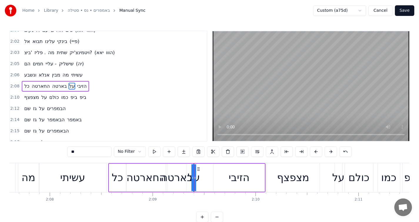
drag, startPoint x: 196, startPoint y: 178, endPoint x: 202, endPoint y: 177, distance: 6.2
click at [202, 177] on div "כל החארטה בארטה על הזיבי" at bounding box center [186, 177] width 157 height 29
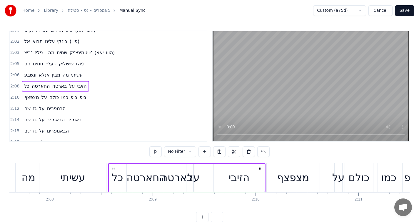
click at [196, 178] on div "על" at bounding box center [193, 178] width 12 height 16
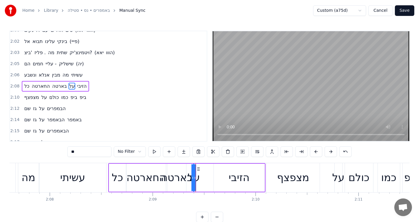
drag, startPoint x: 196, startPoint y: 178, endPoint x: 202, endPoint y: 178, distance: 6.2
click at [202, 178] on div "כל החארטה בארטה על הזיבי" at bounding box center [186, 177] width 157 height 29
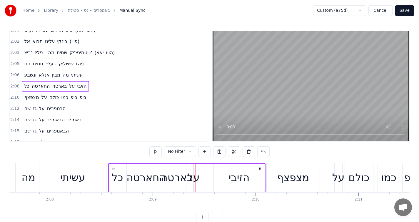
click at [193, 176] on div "על" at bounding box center [193, 178] width 12 height 16
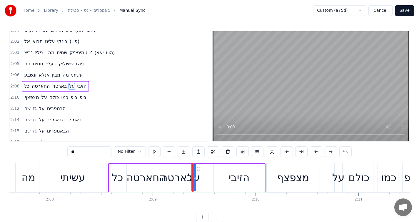
drag, startPoint x: 195, startPoint y: 175, endPoint x: 206, endPoint y: 175, distance: 10.6
click at [206, 175] on div "כל החארטה בארטה על הזיבי" at bounding box center [186, 177] width 157 height 29
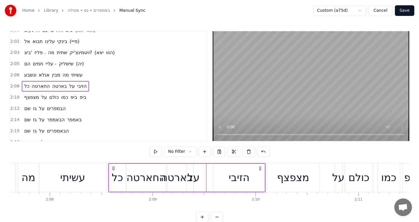
click at [195, 177] on div "על" at bounding box center [193, 178] width 12 height 16
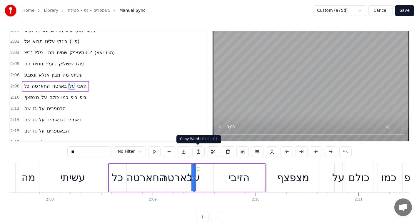
click at [199, 152] on button at bounding box center [198, 151] width 12 height 11
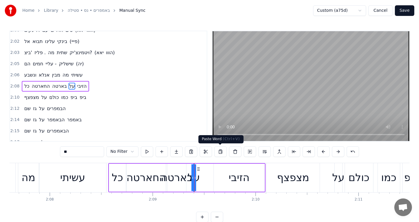
click at [221, 149] on button at bounding box center [221, 151] width 12 height 11
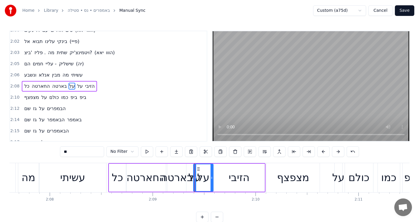
drag, startPoint x: 193, startPoint y: 179, endPoint x: 213, endPoint y: 179, distance: 19.7
click at [213, 179] on div "על" at bounding box center [203, 178] width 20 height 28
click at [192, 172] on div "על" at bounding box center [195, 178] width 12 height 16
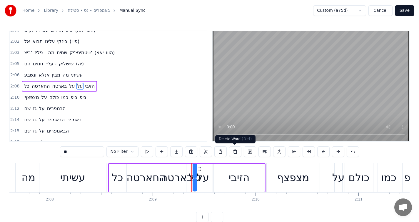
click at [235, 152] on button at bounding box center [235, 151] width 12 height 11
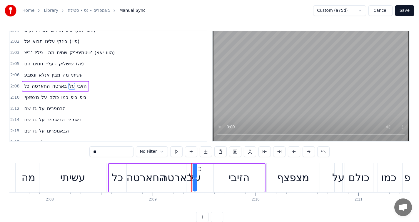
drag, startPoint x: 195, startPoint y: 177, endPoint x: 202, endPoint y: 177, distance: 6.8
click at [202, 177] on div "כל החארטה בארטה על הזיבי" at bounding box center [186, 177] width 157 height 29
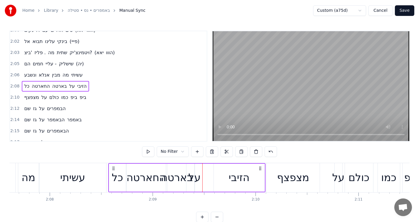
click at [196, 175] on div "על" at bounding box center [195, 178] width 12 height 16
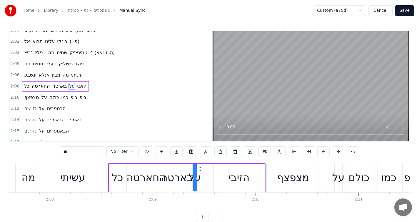
drag, startPoint x: 196, startPoint y: 175, endPoint x: 203, endPoint y: 175, distance: 6.8
click at [203, 175] on div "כל החארטה בארטה על הזיבי" at bounding box center [186, 177] width 157 height 29
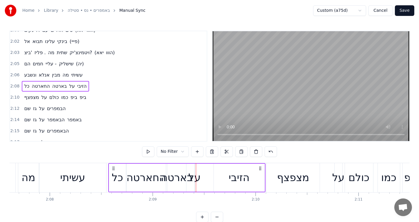
click at [194, 173] on div "על" at bounding box center [195, 178] width 12 height 16
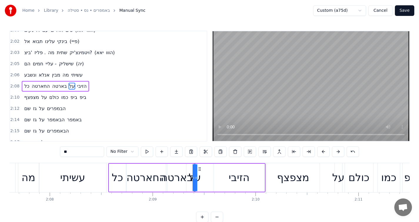
drag, startPoint x: 194, startPoint y: 173, endPoint x: 180, endPoint y: 172, distance: 14.4
click at [180, 172] on div "כל החארטה בארטה על הזיבי" at bounding box center [186, 177] width 157 height 29
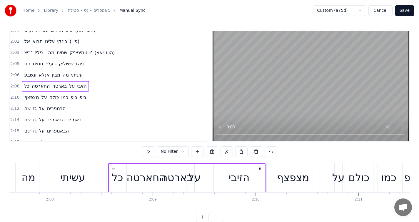
click at [195, 175] on div "על" at bounding box center [195, 178] width 12 height 16
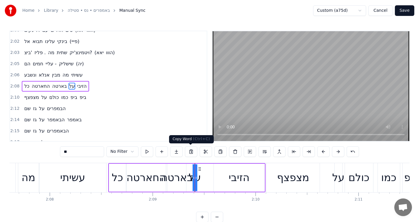
click at [190, 150] on button at bounding box center [191, 151] width 12 height 11
click at [224, 153] on button at bounding box center [221, 151] width 12 height 11
click at [217, 151] on button at bounding box center [221, 151] width 12 height 11
click at [200, 179] on div "על" at bounding box center [195, 178] width 12 height 16
click at [219, 150] on button at bounding box center [221, 151] width 12 height 11
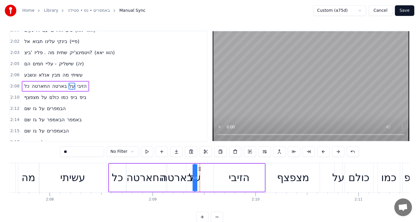
click at [193, 174] on div at bounding box center [194, 177] width 2 height 27
click at [190, 150] on button at bounding box center [191, 151] width 12 height 11
click at [205, 176] on div "כל החארטה בארטה על הזיבי" at bounding box center [186, 177] width 157 height 29
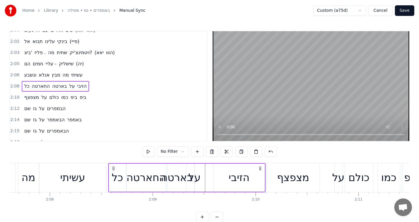
click at [197, 174] on div "על" at bounding box center [195, 178] width 12 height 16
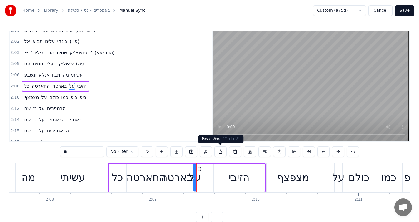
click at [220, 151] on button at bounding box center [221, 151] width 12 height 11
drag, startPoint x: 194, startPoint y: 175, endPoint x: 170, endPoint y: 172, distance: 24.1
click at [170, 172] on div "כל החארטה בארטה על הזיבי" at bounding box center [186, 177] width 157 height 29
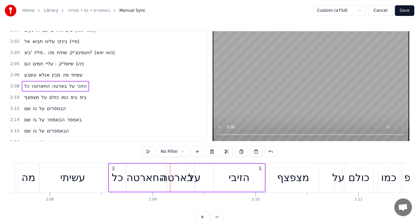
click at [195, 171] on div "על" at bounding box center [195, 178] width 12 height 16
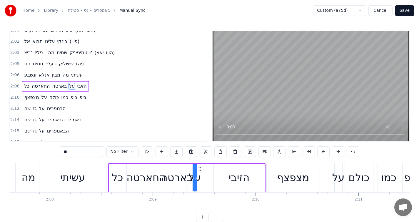
drag, startPoint x: 196, startPoint y: 171, endPoint x: 206, endPoint y: 172, distance: 10.6
click at [206, 172] on div "כל החארטה בארטה על הזיבי" at bounding box center [186, 177] width 157 height 29
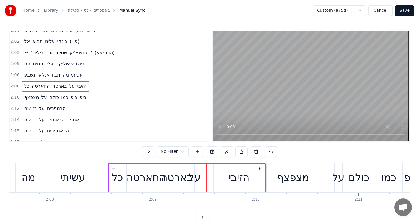
click at [196, 175] on div "על" at bounding box center [195, 178] width 12 height 16
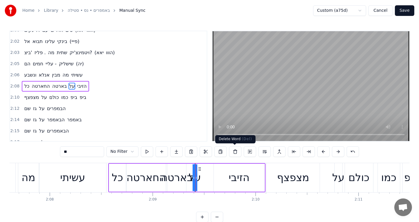
click at [233, 151] on button at bounding box center [235, 151] width 12 height 11
click at [193, 175] on icon at bounding box center [194, 177] width 2 height 5
click at [235, 150] on button at bounding box center [235, 151] width 12 height 11
click at [30, 82] on div "כל החארטה בארטה על הזיבי" at bounding box center [55, 86] width 67 height 11
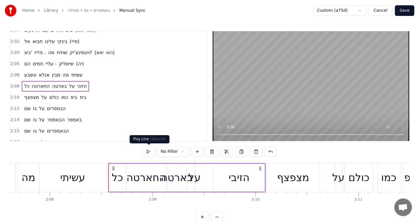
click at [146, 151] on button at bounding box center [148, 151] width 12 height 11
click at [236, 175] on div "הזיבי" at bounding box center [239, 178] width 21 height 16
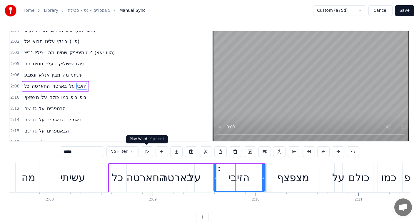
click at [144, 150] on button at bounding box center [147, 151] width 12 height 11
click at [195, 175] on div "על" at bounding box center [195, 178] width 12 height 16
type input "**"
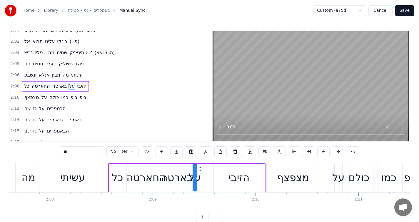
drag, startPoint x: 195, startPoint y: 176, endPoint x: 212, endPoint y: 176, distance: 16.8
click at [212, 176] on div "כל החארטה בארטה על הזיבי" at bounding box center [186, 177] width 157 height 29
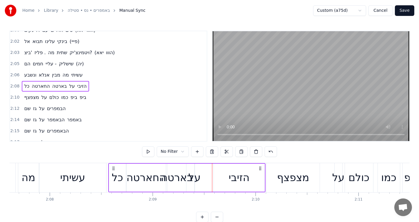
click at [194, 171] on div "על" at bounding box center [195, 178] width 12 height 16
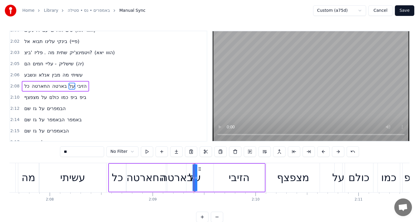
drag, startPoint x: 194, startPoint y: 168, endPoint x: 185, endPoint y: 167, distance: 8.3
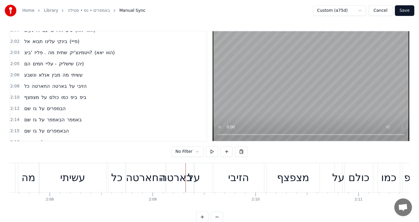
click at [197, 170] on div "על" at bounding box center [194, 178] width 12 height 16
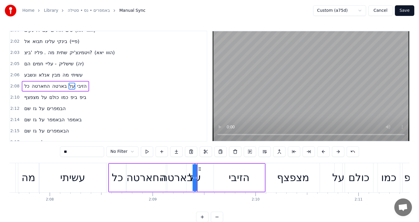
click at [46, 100] on div "מצפצף על כולם כמו ביפ ביפ" at bounding box center [55, 97] width 67 height 11
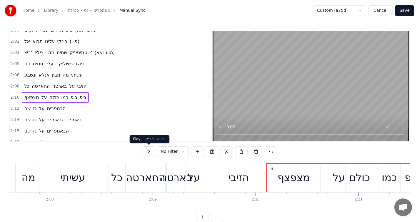
click at [150, 150] on button at bounding box center [148, 151] width 12 height 11
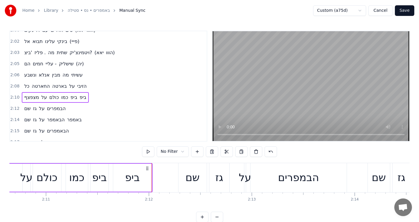
scroll to position [0, 13510]
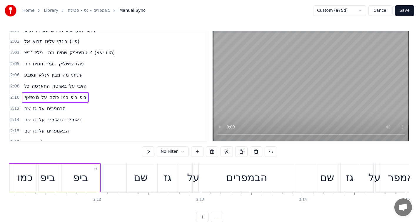
click at [149, 150] on button at bounding box center [148, 151] width 12 height 11
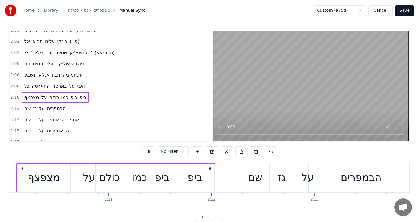
scroll to position [0, 13395]
click at [196, 177] on div "ביפ" at bounding box center [196, 178] width 15 height 16
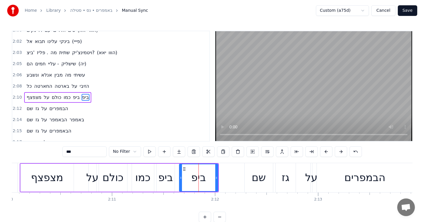
scroll to position [745, 0]
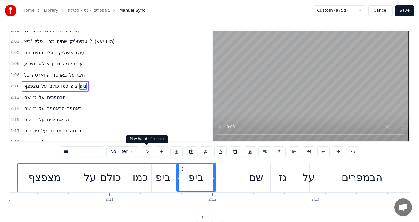
click at [146, 150] on button at bounding box center [147, 151] width 12 height 11
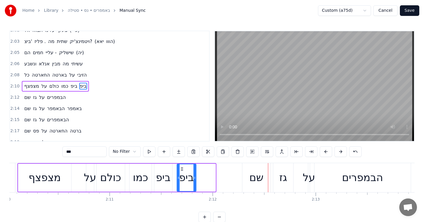
drag, startPoint x: 214, startPoint y: 175, endPoint x: 194, endPoint y: 175, distance: 19.4
click at [194, 175] on div at bounding box center [194, 177] width 2 height 27
click at [147, 150] on button at bounding box center [149, 151] width 12 height 11
click at [197, 177] on icon at bounding box center [198, 177] width 2 height 5
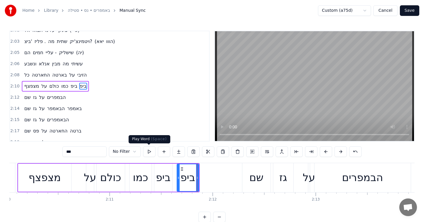
click at [149, 152] on button at bounding box center [149, 151] width 12 height 11
drag, startPoint x: 197, startPoint y: 174, endPoint x: 203, endPoint y: 175, distance: 6.5
click at [203, 175] on div at bounding box center [203, 177] width 2 height 27
click at [149, 151] on button at bounding box center [149, 151] width 12 height 11
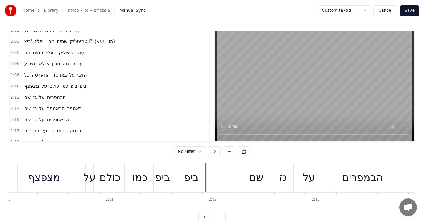
click at [188, 172] on div "ביפ" at bounding box center [191, 178] width 15 height 16
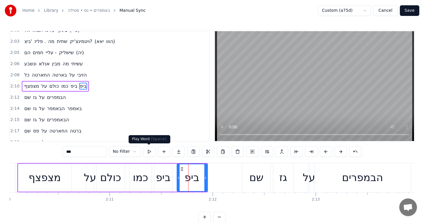
click at [148, 150] on button at bounding box center [149, 151] width 12 height 11
drag, startPoint x: 204, startPoint y: 175, endPoint x: 213, endPoint y: 176, distance: 8.8
click at [213, 176] on icon at bounding box center [214, 177] width 2 height 5
click at [148, 150] on button at bounding box center [149, 151] width 12 height 11
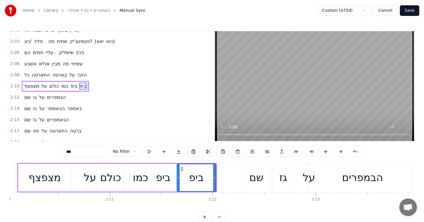
click at [256, 187] on div "שם" at bounding box center [256, 177] width 28 height 29
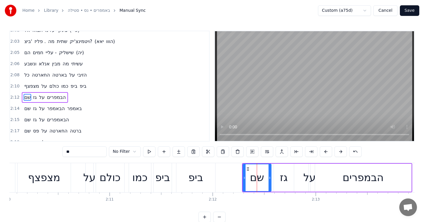
scroll to position [756, 0]
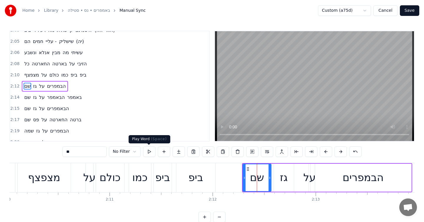
click at [150, 151] on button at bounding box center [149, 151] width 12 height 11
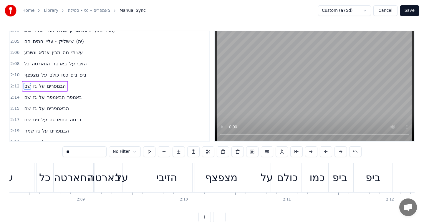
scroll to position [0, 13182]
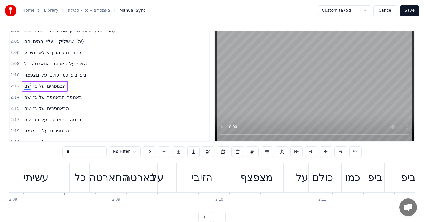
click at [161, 178] on div "על" at bounding box center [157, 178] width 12 height 16
type input "**"
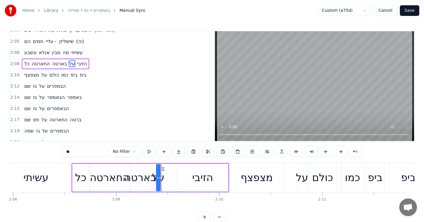
scroll to position [733, 0]
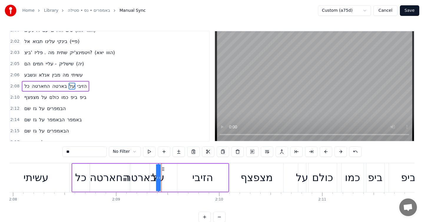
drag, startPoint x: 158, startPoint y: 177, endPoint x: 178, endPoint y: 176, distance: 20.0
click at [178, 176] on div "כל החארטה בארטה על הזיבי" at bounding box center [150, 177] width 157 height 29
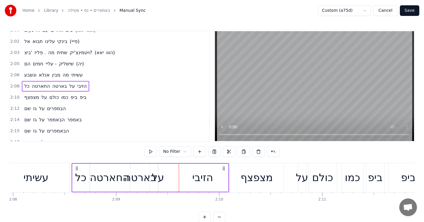
click at [160, 176] on div "על" at bounding box center [158, 178] width 12 height 16
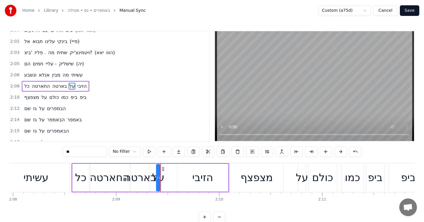
drag, startPoint x: 157, startPoint y: 172, endPoint x: 145, endPoint y: 171, distance: 11.9
click at [145, 171] on div "כל החארטה בארטה על הזיבי" at bounding box center [150, 177] width 157 height 29
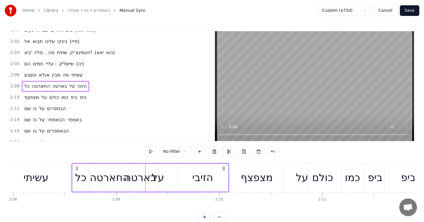
click at [157, 178] on div "על" at bounding box center [158, 178] width 12 height 16
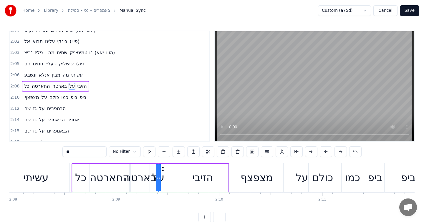
click at [157, 178] on icon at bounding box center [157, 177] width 2 height 5
click at [235, 152] on button at bounding box center [237, 151] width 12 height 11
click at [115, 151] on input "**" at bounding box center [114, 151] width 44 height 11
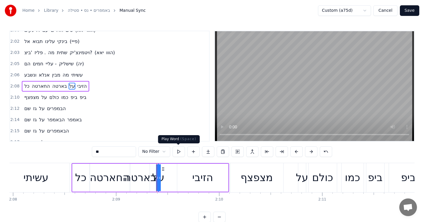
click at [179, 150] on button at bounding box center [178, 151] width 12 height 11
click at [178, 150] on button at bounding box center [178, 151] width 12 height 11
click at [158, 171] on div at bounding box center [157, 177] width 2 height 27
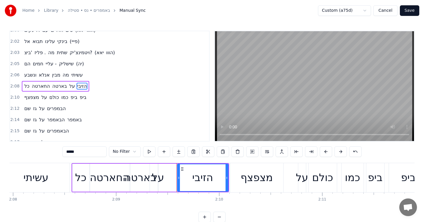
click at [159, 175] on div "על" at bounding box center [158, 178] width 12 height 16
type input "**"
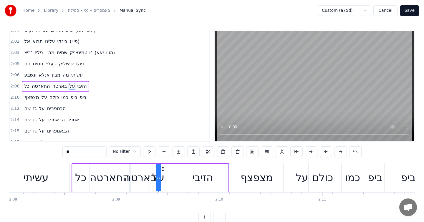
click at [167, 183] on div "כל החארטה בארטה על הזיבי" at bounding box center [150, 177] width 157 height 29
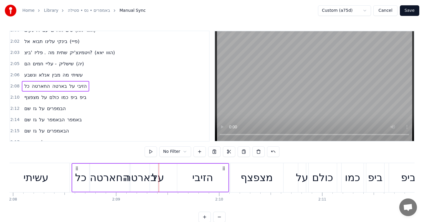
click at [411, 12] on button "Save" at bounding box center [409, 10] width 19 height 11
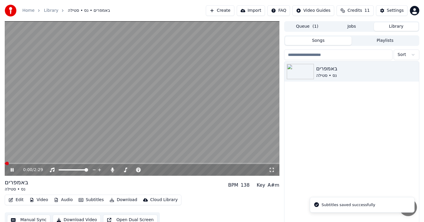
scroll to position [6, 0]
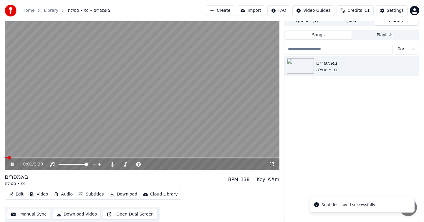
click at [11, 165] on icon at bounding box center [12, 164] width 3 height 4
click at [32, 215] on button "Manual Sync" at bounding box center [28, 214] width 43 height 11
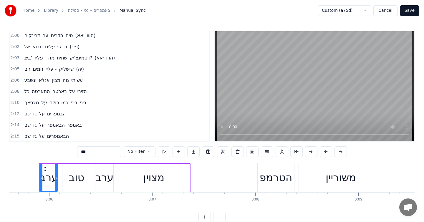
scroll to position [728, 0]
click at [75, 96] on div "כל החארטה בארטה על הזיבי" at bounding box center [55, 92] width 67 height 11
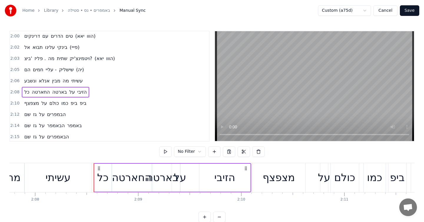
scroll to position [0, 13215]
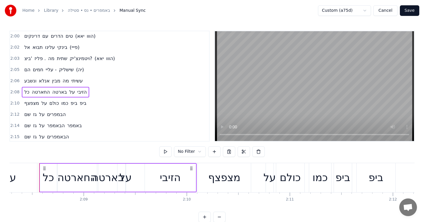
click at [128, 180] on div "על" at bounding box center [125, 178] width 12 height 16
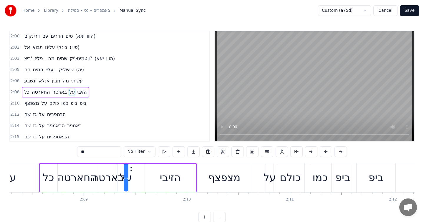
scroll to position [733, 0]
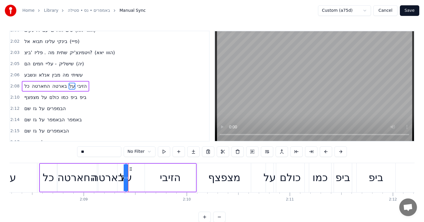
drag, startPoint x: 126, startPoint y: 177, endPoint x: 138, endPoint y: 176, distance: 11.8
click at [138, 176] on div "כל החארטה בארטה על הזיבי" at bounding box center [117, 177] width 157 height 29
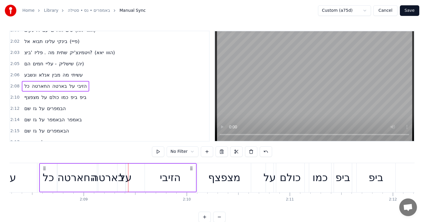
click at [127, 173] on div "על" at bounding box center [125, 178] width 12 height 16
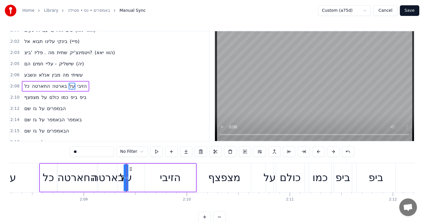
drag, startPoint x: 124, startPoint y: 172, endPoint x: 116, endPoint y: 170, distance: 8.7
click at [116, 170] on div "כל החארטה בארטה על הזיבי" at bounding box center [117, 177] width 157 height 29
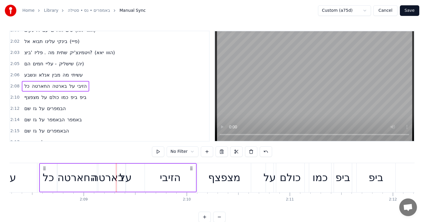
click at [126, 169] on div "על" at bounding box center [125, 178] width 1 height 28
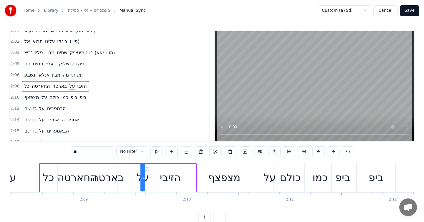
drag, startPoint x: 130, startPoint y: 168, endPoint x: 147, endPoint y: 168, distance: 18.0
click at [147, 168] on icon at bounding box center [147, 169] width 5 height 5
drag, startPoint x: 143, startPoint y: 169, endPoint x: 133, endPoint y: 170, distance: 10.0
click at [133, 170] on div "כל החארטה בארטה על הזיבי" at bounding box center [117, 177] width 157 height 29
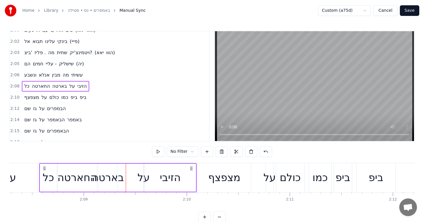
click at [142, 173] on div "על" at bounding box center [143, 178] width 12 height 16
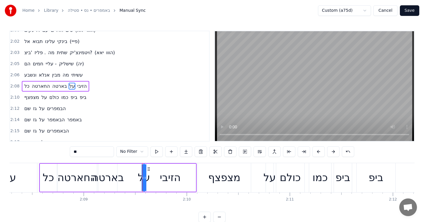
drag, startPoint x: 144, startPoint y: 176, endPoint x: 152, endPoint y: 176, distance: 7.4
click at [152, 176] on div "כל החארטה בארטה על הזיבי" at bounding box center [117, 177] width 157 height 29
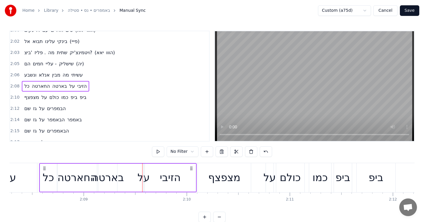
click at [141, 177] on div "על" at bounding box center [143, 178] width 12 height 16
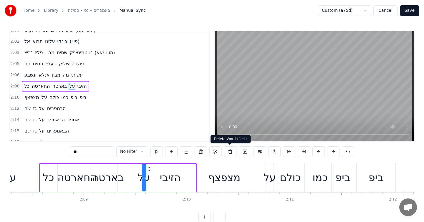
click at [228, 149] on button at bounding box center [230, 151] width 12 height 11
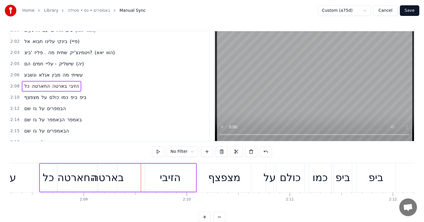
click at [120, 177] on div "בארטה" at bounding box center [108, 178] width 32 height 16
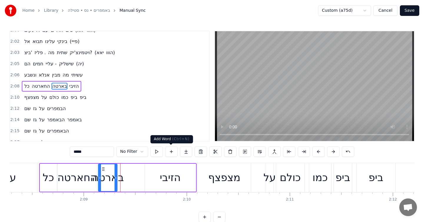
click at [172, 151] on button at bounding box center [171, 151] width 12 height 11
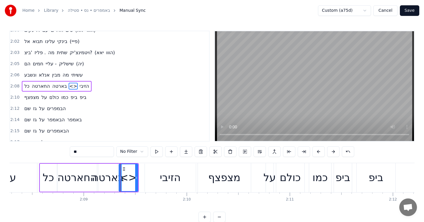
click at [80, 150] on input "**" at bounding box center [92, 151] width 44 height 11
type input "*"
click at [157, 153] on button at bounding box center [156, 151] width 12 height 11
drag, startPoint x: 124, startPoint y: 168, endPoint x: 131, endPoint y: 168, distance: 7.4
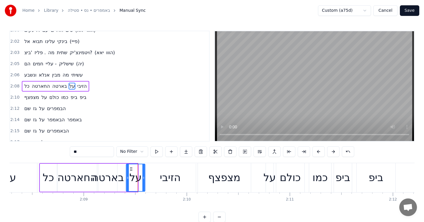
click at [131, 168] on icon at bounding box center [131, 169] width 5 height 5
click at [121, 172] on div "בארטה" at bounding box center [108, 178] width 32 height 16
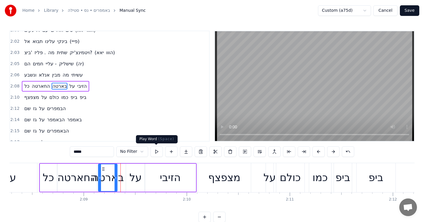
click at [159, 150] on button at bounding box center [156, 151] width 12 height 11
click at [155, 152] on button at bounding box center [156, 151] width 12 height 11
drag, startPoint x: 116, startPoint y: 176, endPoint x: 123, endPoint y: 176, distance: 7.1
click at [123, 176] on icon at bounding box center [121, 177] width 2 height 5
click at [156, 150] on button at bounding box center [156, 151] width 12 height 11
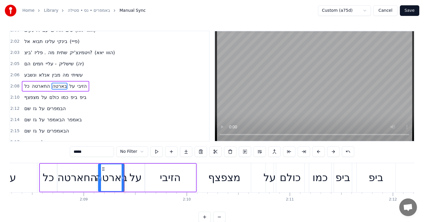
click at [136, 179] on div "על" at bounding box center [135, 178] width 12 height 16
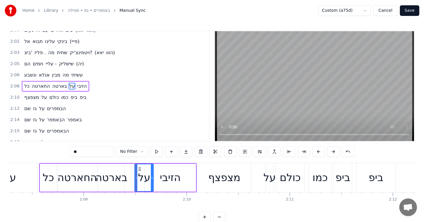
drag, startPoint x: 131, startPoint y: 168, endPoint x: 140, endPoint y: 168, distance: 8.8
click at [140, 168] on icon at bounding box center [139, 169] width 5 height 5
click at [151, 177] on icon at bounding box center [151, 177] width 2 height 5
click at [156, 152] on button at bounding box center [156, 151] width 12 height 11
drag, startPoint x: 151, startPoint y: 175, endPoint x: 147, endPoint y: 175, distance: 3.5
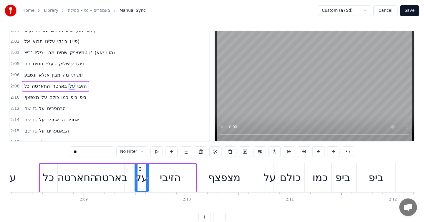
click at [147, 175] on div at bounding box center [147, 177] width 2 height 27
click at [137, 178] on icon at bounding box center [138, 177] width 2 height 5
click at [124, 179] on div "בארטה" at bounding box center [111, 178] width 32 height 16
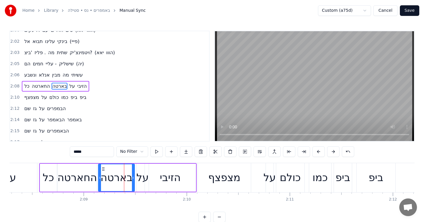
drag, startPoint x: 123, startPoint y: 178, endPoint x: 133, endPoint y: 178, distance: 10.3
click at [133, 178] on icon at bounding box center [133, 177] width 2 height 5
click at [155, 155] on button at bounding box center [156, 151] width 12 height 11
click at [135, 174] on div at bounding box center [134, 177] width 2 height 27
click at [154, 152] on button at bounding box center [156, 151] width 12 height 11
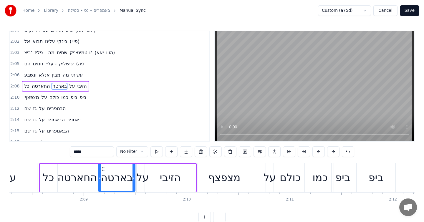
click at [134, 179] on icon at bounding box center [133, 177] width 2 height 5
click at [160, 175] on div "הזיבי" at bounding box center [170, 178] width 21 height 16
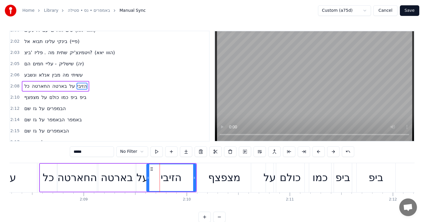
click at [147, 176] on icon at bounding box center [148, 177] width 2 height 5
click at [158, 150] on button at bounding box center [156, 151] width 12 height 11
click at [197, 176] on icon at bounding box center [196, 177] width 2 height 5
click at [152, 152] on button at bounding box center [156, 151] width 12 height 11
click at [212, 177] on div "מצפצף" at bounding box center [224, 178] width 32 height 16
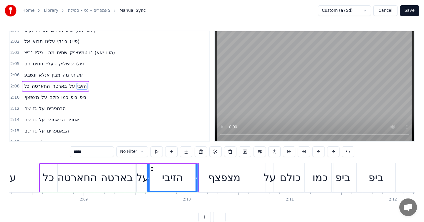
type input "*****"
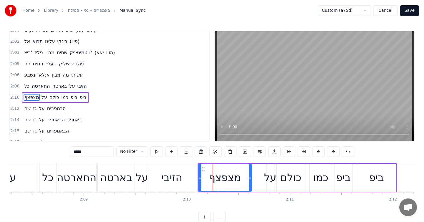
scroll to position [745, 0]
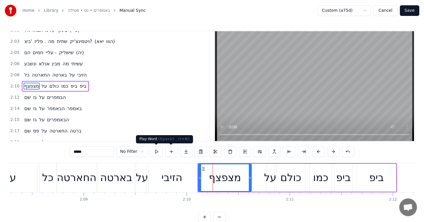
click at [157, 150] on button at bounding box center [156, 151] width 12 height 11
click at [409, 12] on button "Save" at bounding box center [409, 10] width 19 height 11
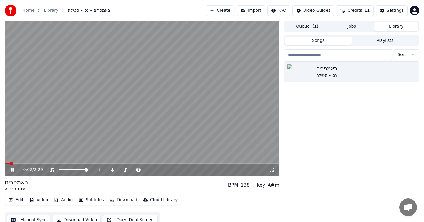
click at [12, 169] on icon at bounding box center [16, 169] width 14 height 5
click at [124, 170] on span at bounding box center [126, 170] width 4 height 4
click at [14, 172] on div "0:02 / 2:29" at bounding box center [142, 170] width 270 height 6
click at [11, 169] on icon at bounding box center [12, 170] width 4 height 4
click at [18, 163] on span at bounding box center [142, 163] width 275 height 1
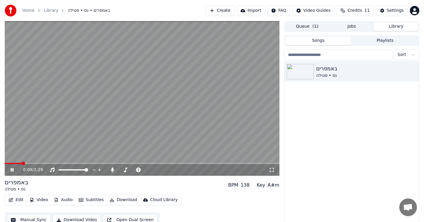
click at [12, 170] on icon at bounding box center [16, 169] width 14 height 5
click at [128, 198] on button "Download" at bounding box center [123, 200] width 32 height 8
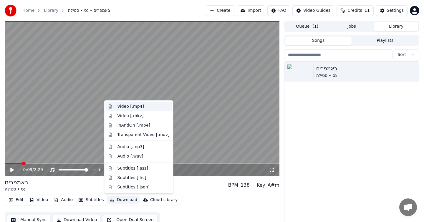
click at [131, 108] on div "Video [.mp4]" at bounding box center [130, 107] width 26 height 6
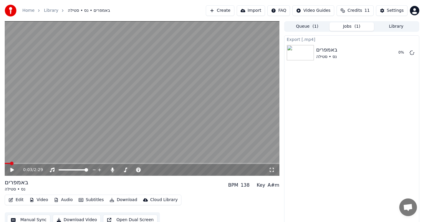
click at [10, 163] on span at bounding box center [12, 164] width 4 height 4
click at [11, 170] on icon at bounding box center [12, 170] width 4 height 4
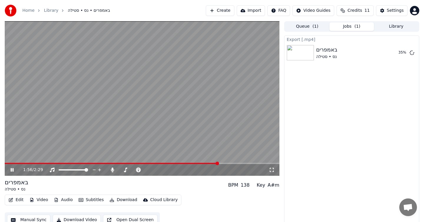
click at [12, 169] on icon at bounding box center [12, 170] width 3 height 4
click at [212, 163] on span at bounding box center [112, 163] width 214 height 1
click at [13, 171] on icon at bounding box center [16, 169] width 14 height 5
click at [13, 171] on icon at bounding box center [12, 170] width 3 height 4
click at [205, 162] on video at bounding box center [142, 98] width 275 height 155
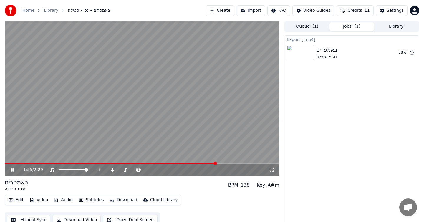
click at [203, 164] on span at bounding box center [111, 163] width 212 height 1
click at [11, 171] on icon at bounding box center [12, 170] width 3 height 4
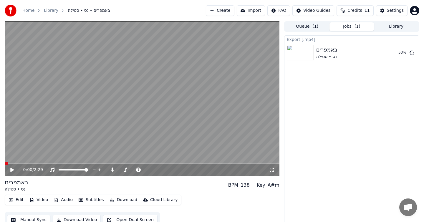
click at [5, 162] on span at bounding box center [7, 164] width 4 height 4
click at [12, 170] on icon at bounding box center [12, 170] width 4 height 4
click at [46, 163] on span at bounding box center [27, 163] width 44 height 1
click at [43, 162] on video at bounding box center [142, 98] width 275 height 155
click at [43, 164] on div "0:24 / 2:29" at bounding box center [142, 170] width 275 height 12
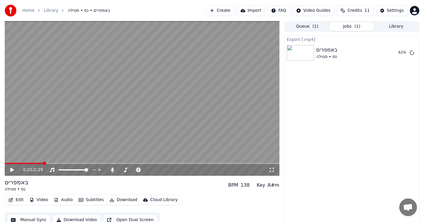
click at [43, 163] on span at bounding box center [24, 163] width 39 height 1
click at [12, 169] on icon at bounding box center [12, 170] width 4 height 4
click at [40, 163] on span at bounding box center [25, 163] width 41 height 1
click at [14, 167] on icon at bounding box center [16, 169] width 14 height 5
click at [43, 163] on span at bounding box center [26, 163] width 42 height 1
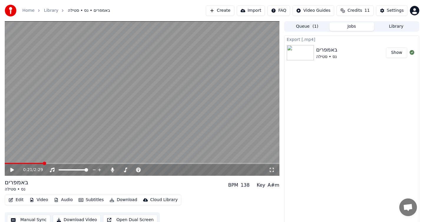
click at [394, 52] on button "Show" at bounding box center [396, 52] width 21 height 11
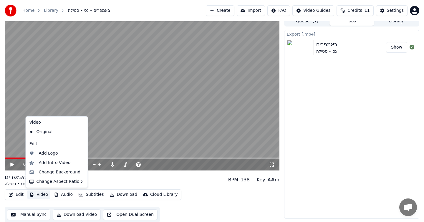
click at [43, 195] on button "Video" at bounding box center [38, 194] width 23 height 8
